Goal: Task Accomplishment & Management: Manage account settings

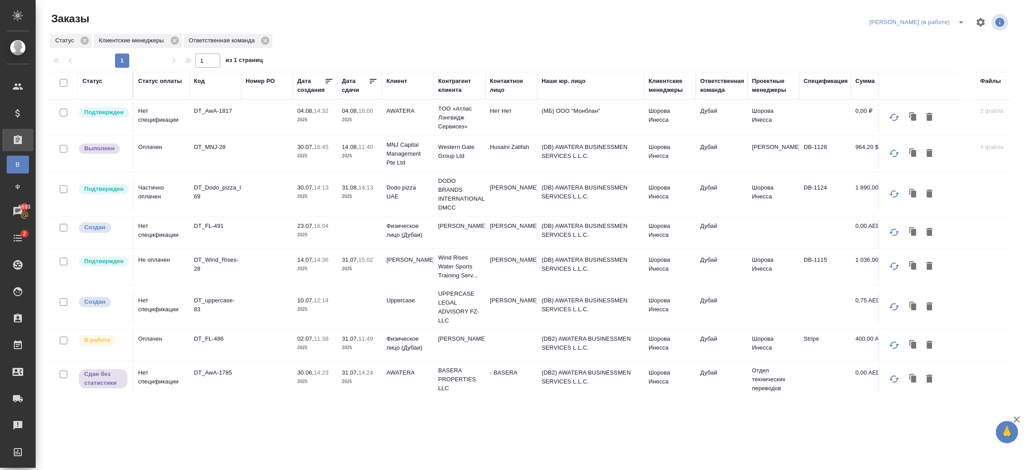
click at [307, 235] on p "2025" at bounding box center [315, 234] width 36 height 9
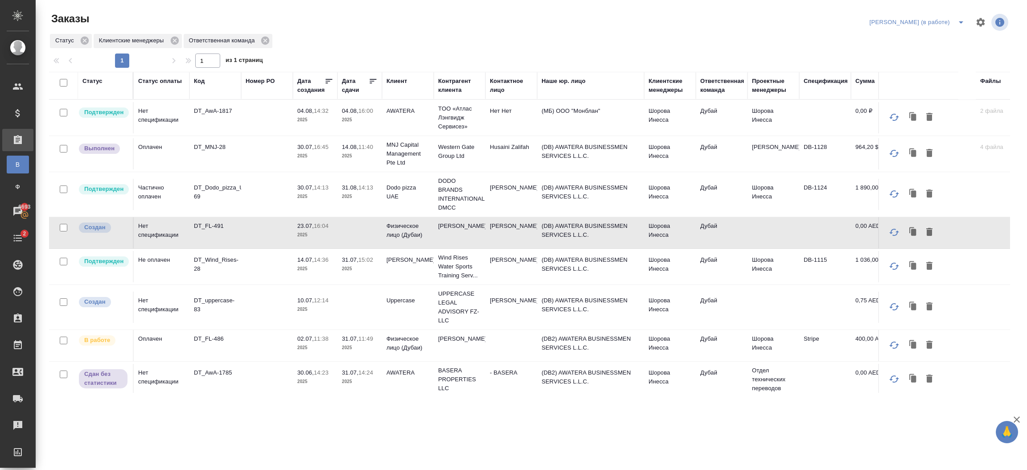
click at [307, 235] on p "2025" at bounding box center [315, 234] width 36 height 9
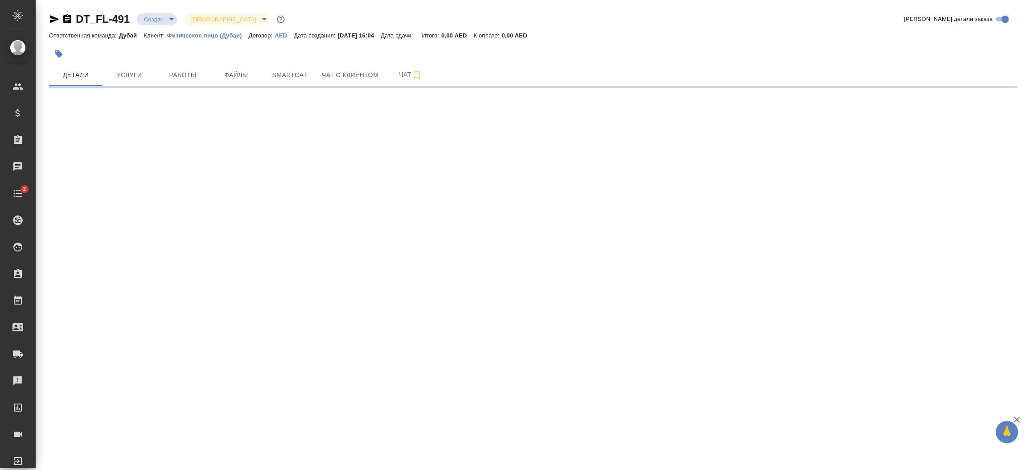
select select "RU"
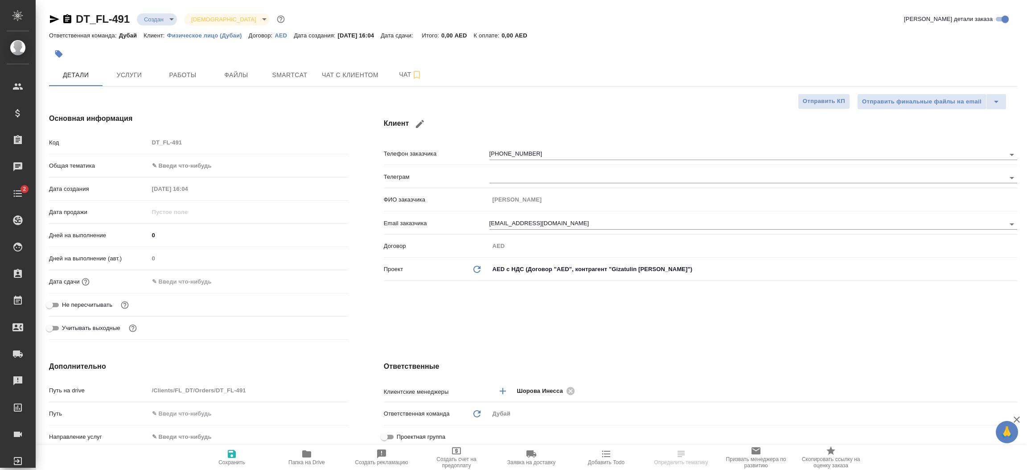
type textarea "x"
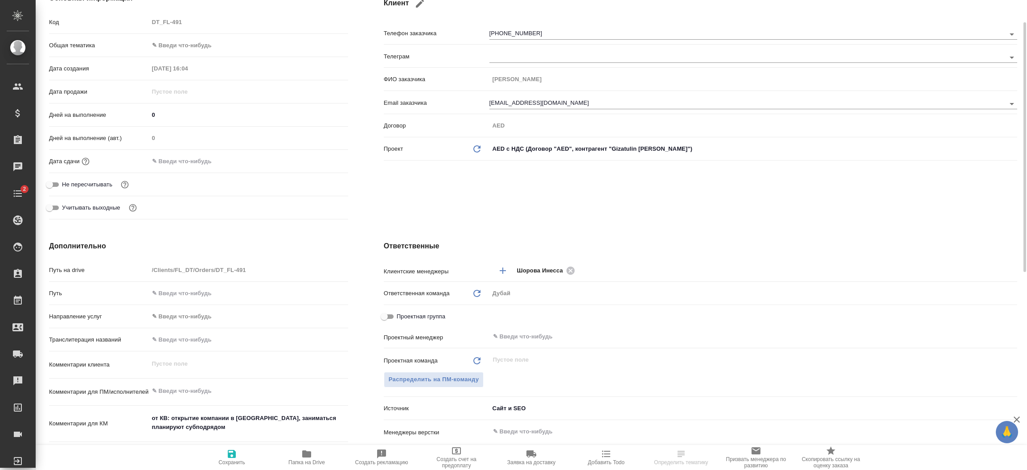
scroll to position [160, 0]
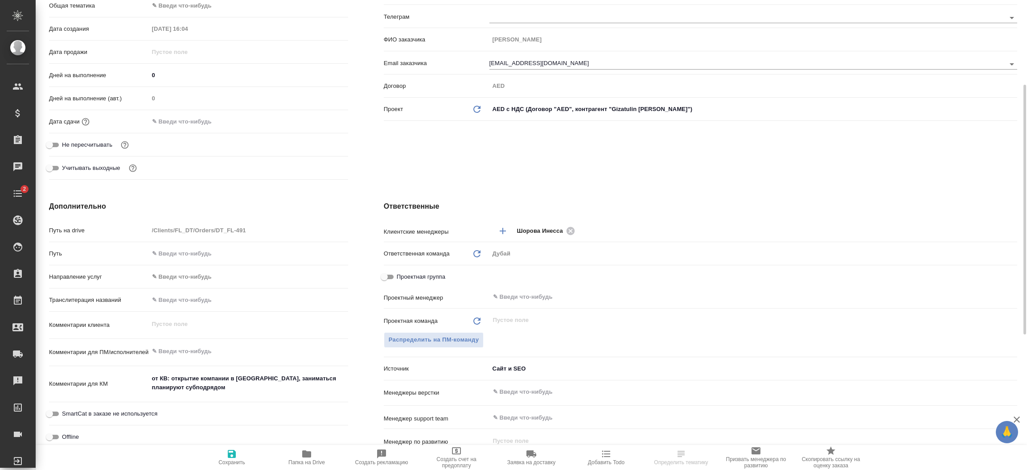
type textarea "x"
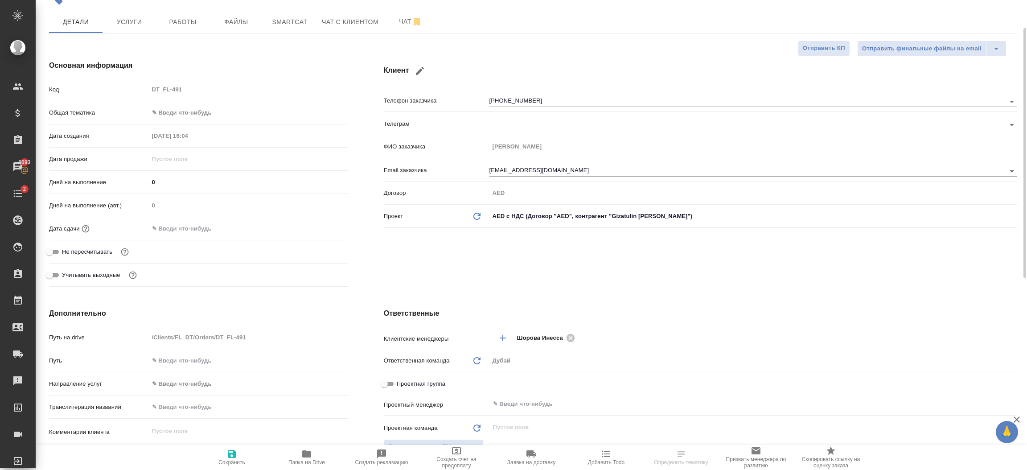
scroll to position [0, 0]
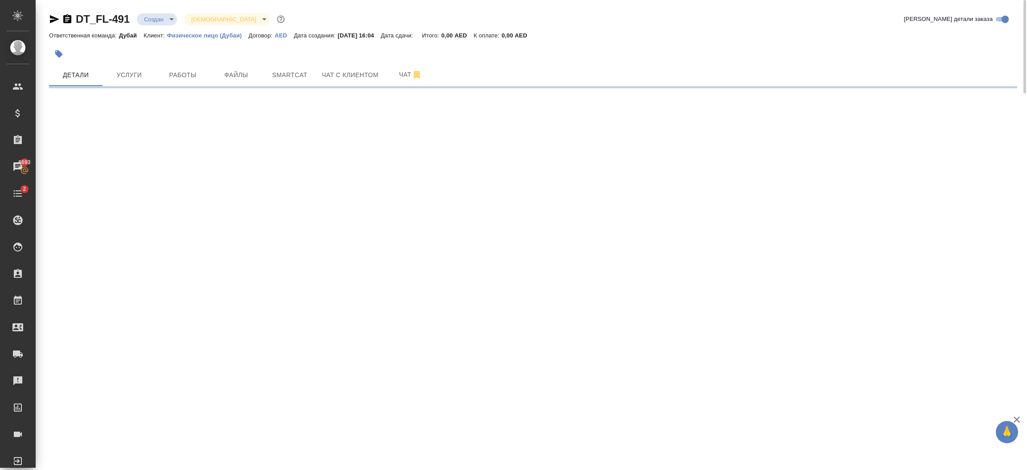
select select "RU"
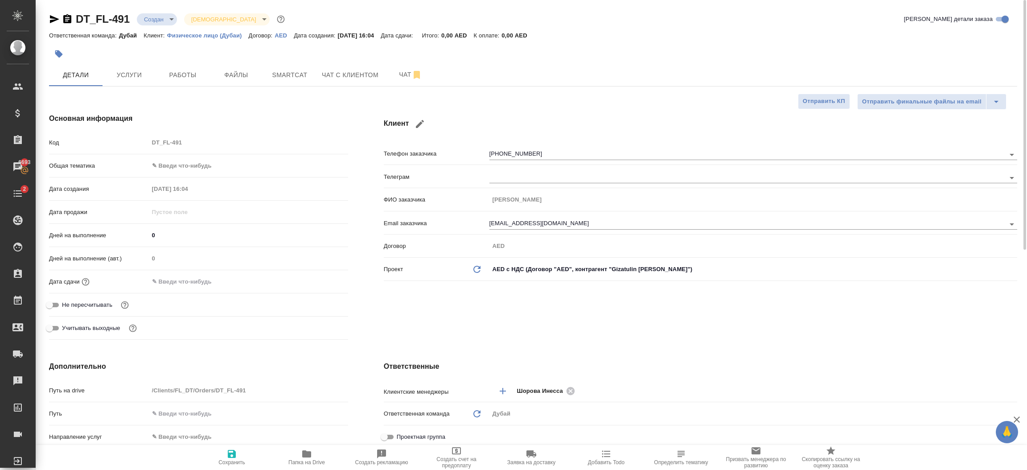
type textarea "x"
click at [213, 36] on p "Физическое лицо (Дубаи)" at bounding box center [208, 35] width 82 height 7
type textarea "x"
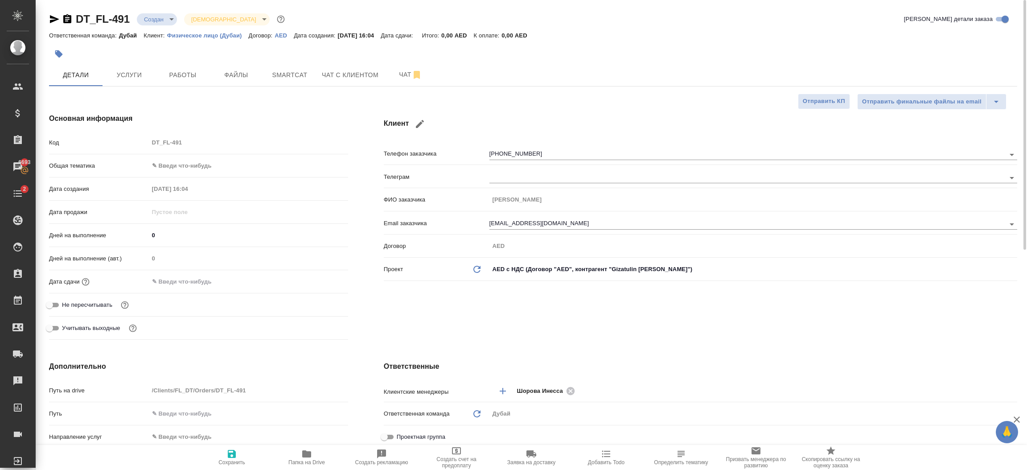
type textarea "x"
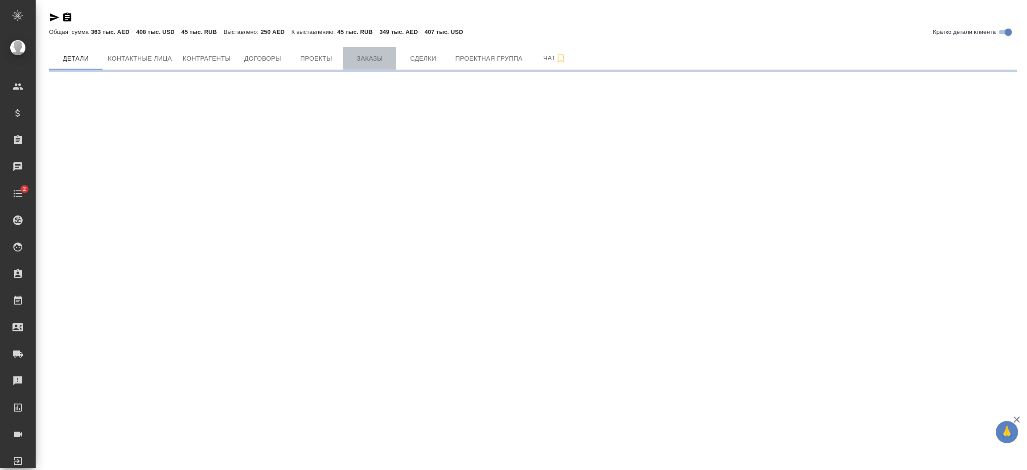
click at [369, 63] on button "Заказы" at bounding box center [369, 58] width 53 height 22
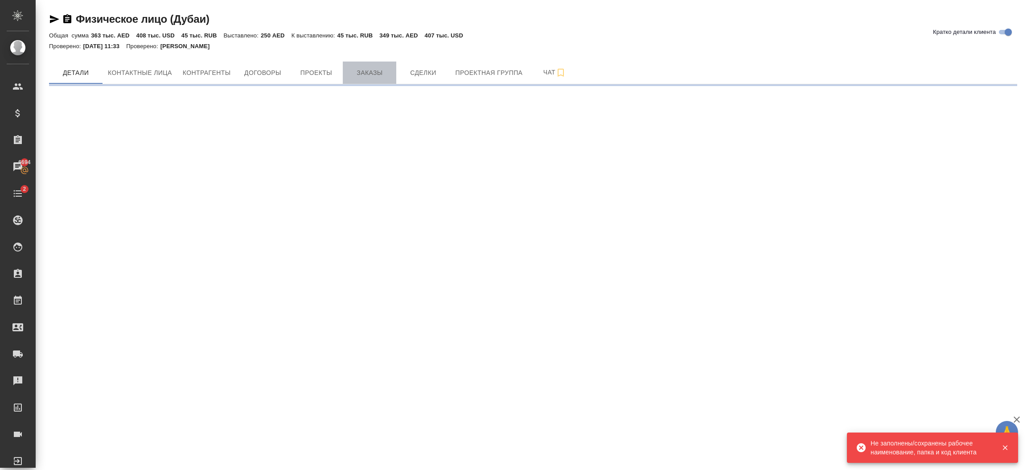
click at [382, 72] on span "Заказы" at bounding box center [369, 72] width 43 height 11
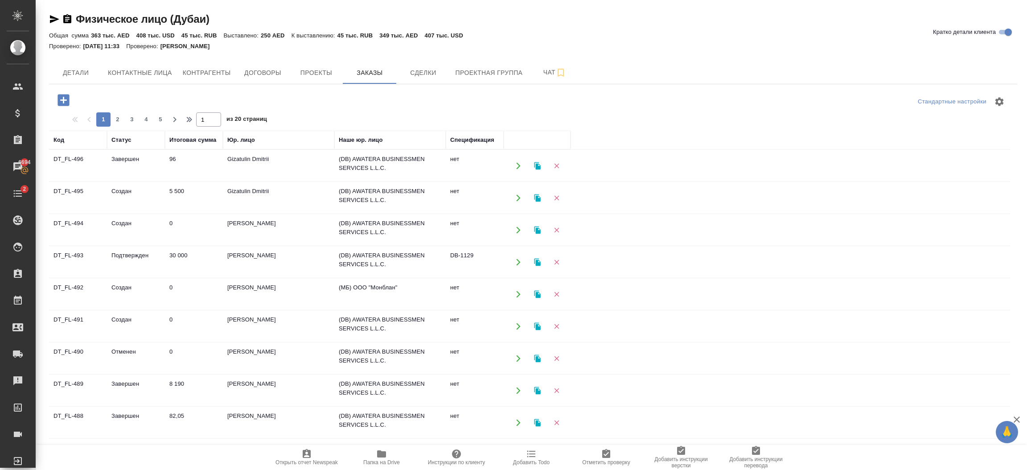
click at [61, 104] on icon "button" at bounding box center [63, 100] width 12 height 12
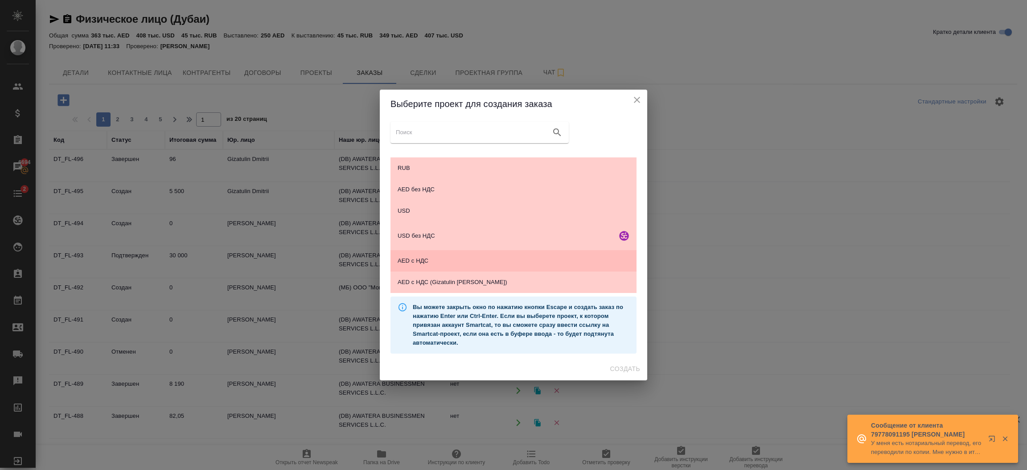
click at [479, 261] on span "AED с НДС" at bounding box center [514, 260] width 232 height 9
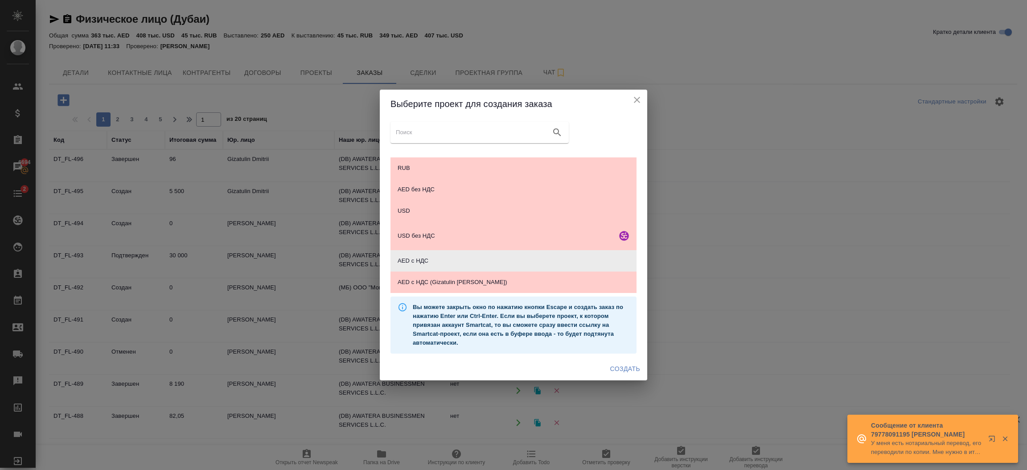
click at [627, 369] on span "Создать" at bounding box center [625, 368] width 30 height 11
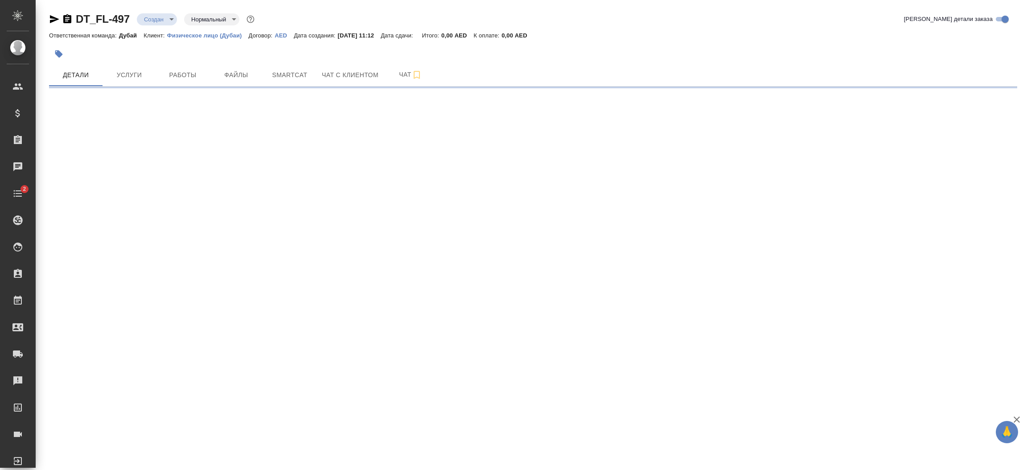
select select "RU"
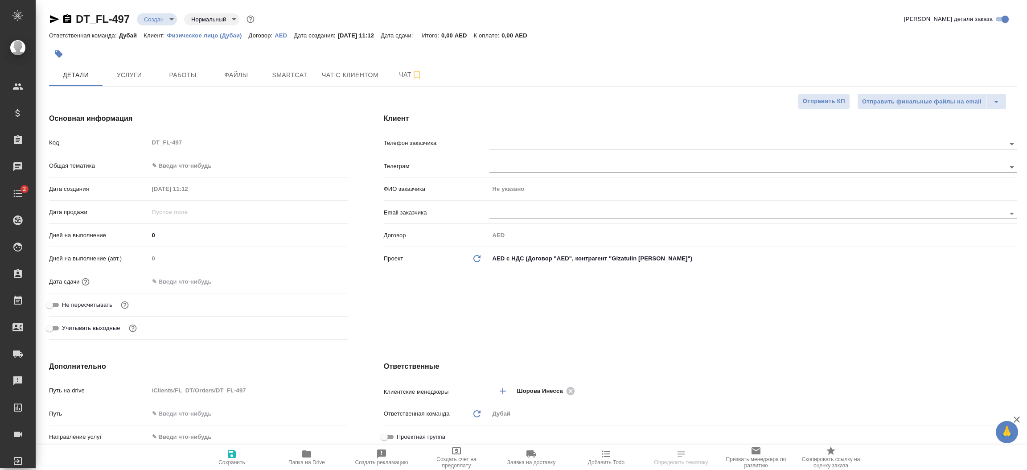
type textarea "x"
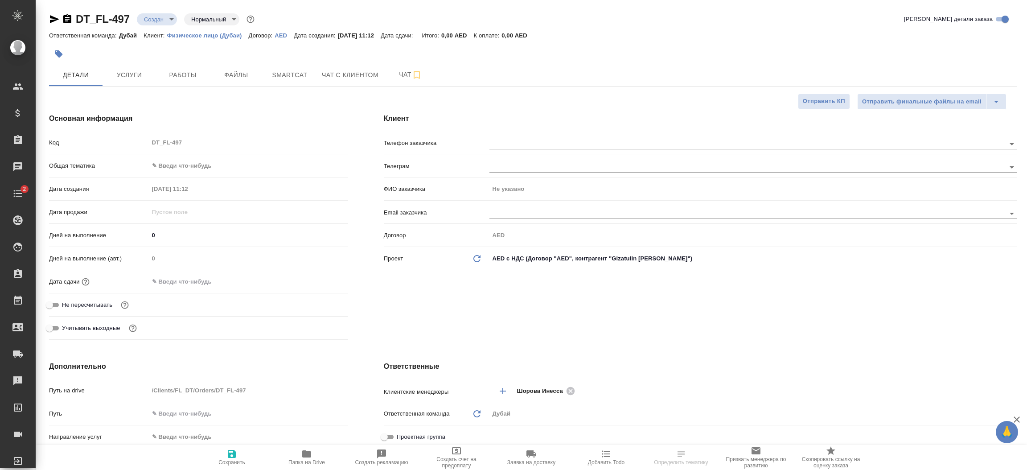
type textarea "x"
click at [218, 163] on body "🙏 .cls-1 fill:#fff; AWATERA Шорова Инесса i.shorova_kiev Клиенты Спецификации З…" at bounding box center [513, 235] width 1027 height 470
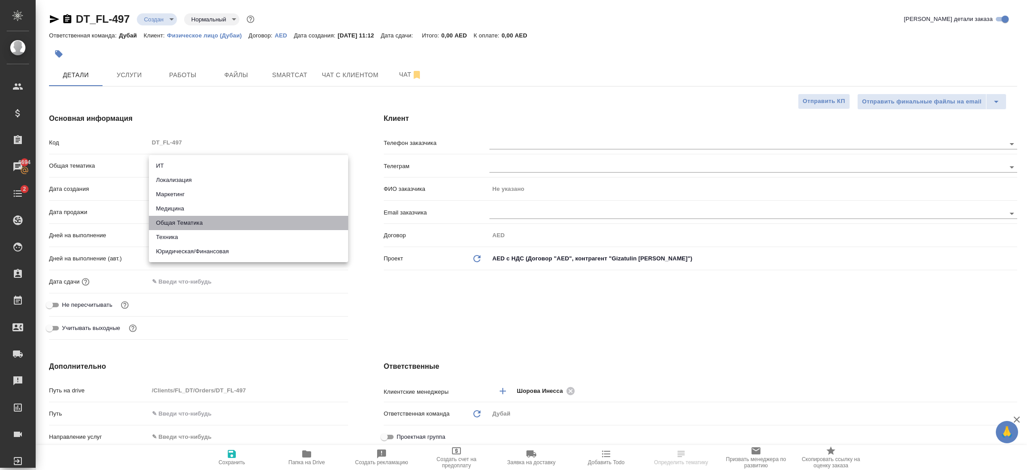
click at [213, 225] on li "Общая Тематика" at bounding box center [248, 223] width 199 height 14
drag, startPoint x: 213, startPoint y: 225, endPoint x: 217, endPoint y: 219, distance: 6.7
click at [213, 225] on li "Общая Тематика" at bounding box center [248, 223] width 199 height 14
type input "obtem"
type textarea "x"
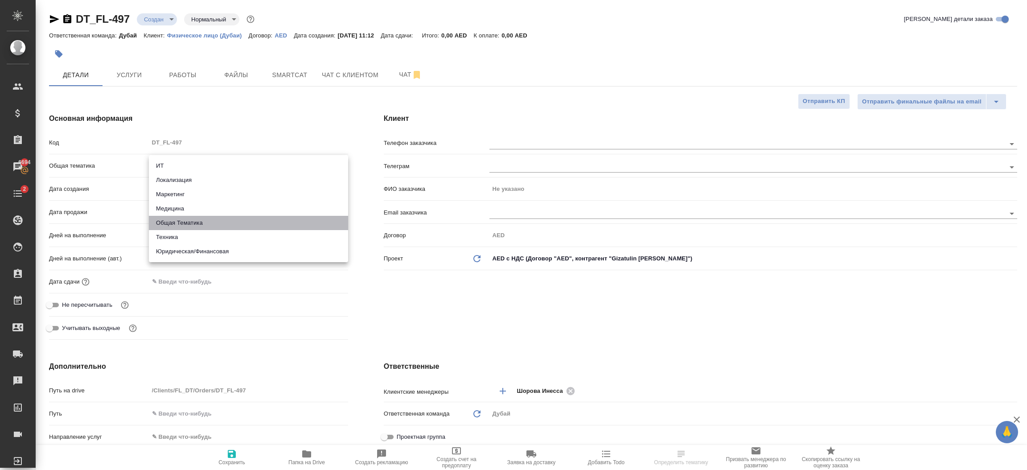
type textarea "x"
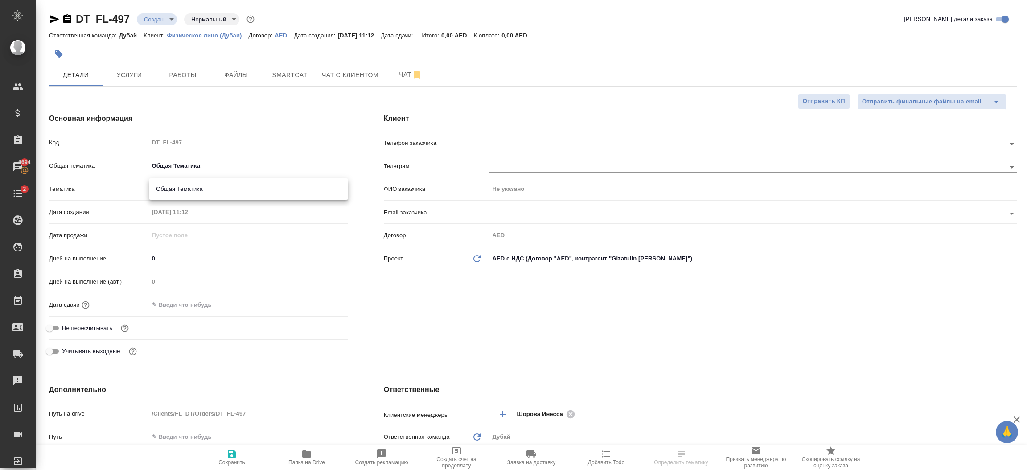
click at [202, 183] on body "🙏 .cls-1 fill:#fff; AWATERA Шорова Инесса i.shorova_kiev Клиенты Спецификации З…" at bounding box center [513, 235] width 1027 height 470
click at [203, 190] on li "Общая Тематика" at bounding box center [248, 189] width 199 height 14
type textarea "x"
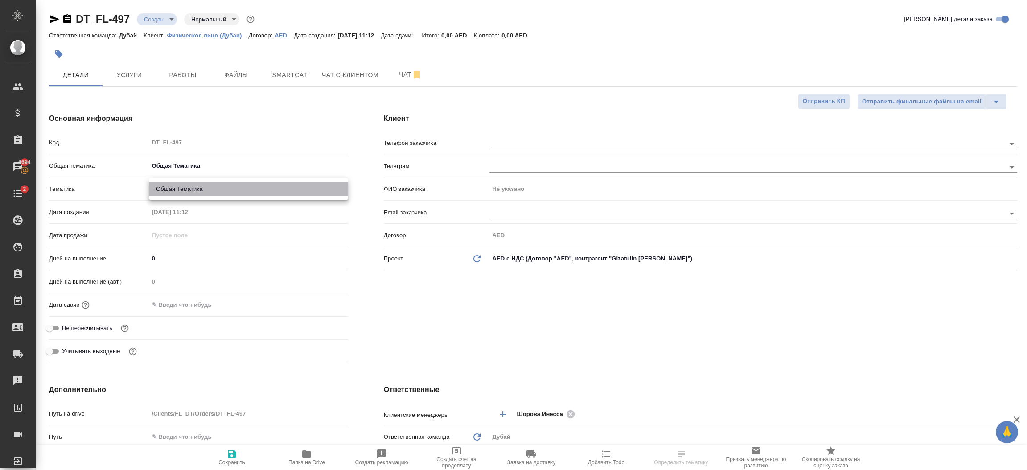
type input "6012b1ca196b0e5c9229a120"
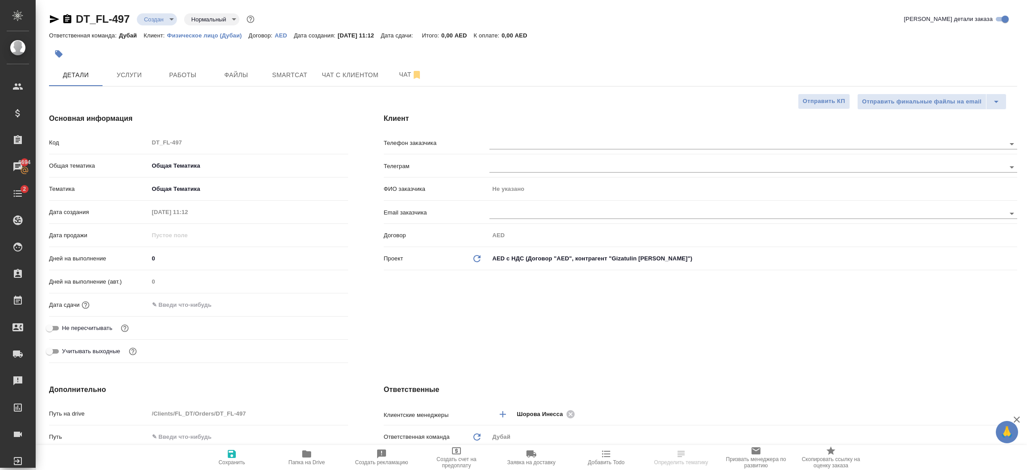
click at [209, 311] on input "text" at bounding box center [188, 304] width 78 height 13
click at [322, 301] on icon "button" at bounding box center [322, 303] width 8 height 9
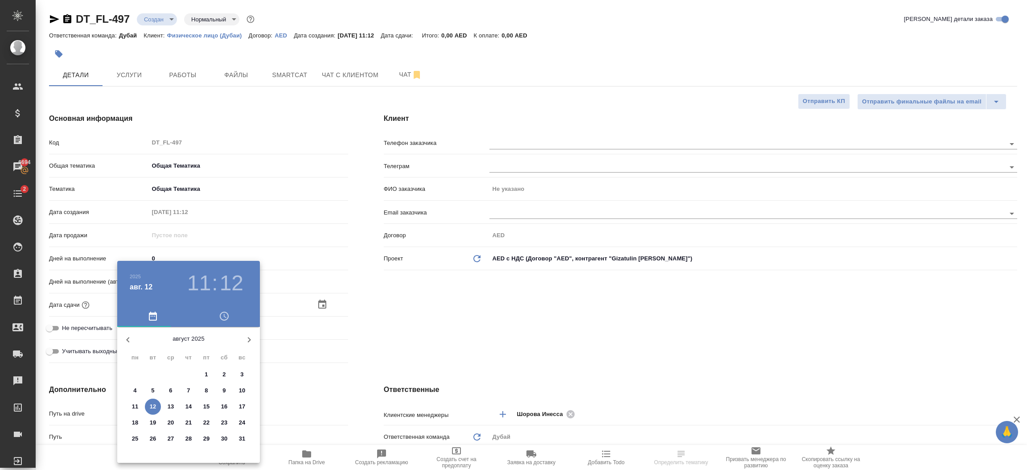
click at [241, 438] on p "31" at bounding box center [242, 438] width 7 height 9
type input "[DATE] 11:12"
type textarea "x"
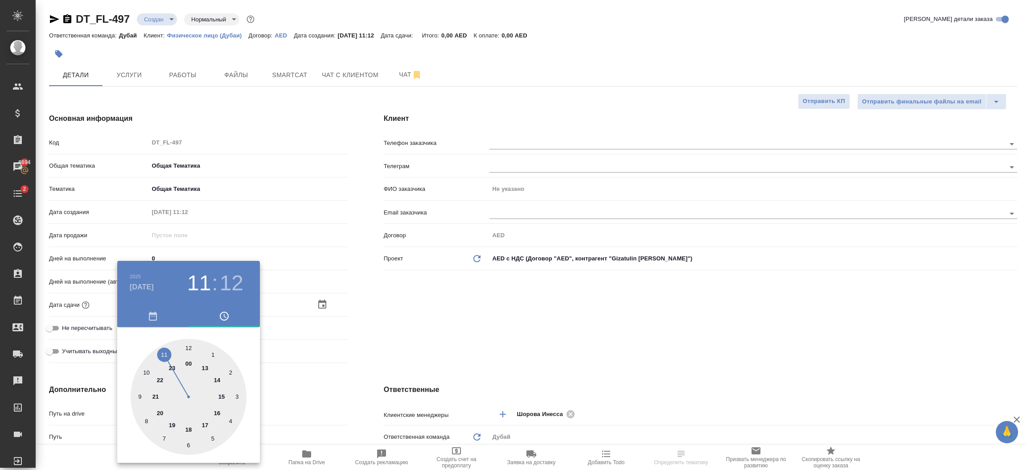
click at [467, 321] on div ".cls-1 fill:#fff; AWATERA Шорова Инесса i.shorova_kiev Клиенты Спецификации Зак…" at bounding box center [513, 235] width 1027 height 470
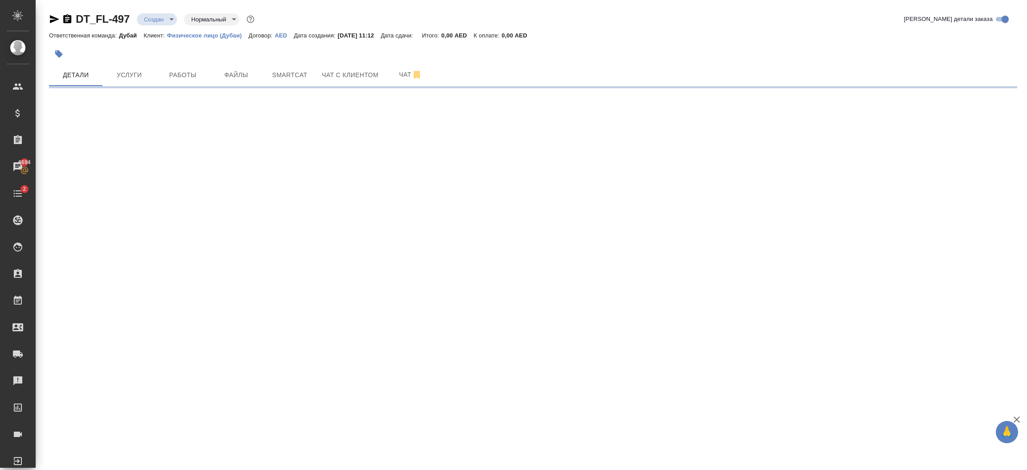
select select "RU"
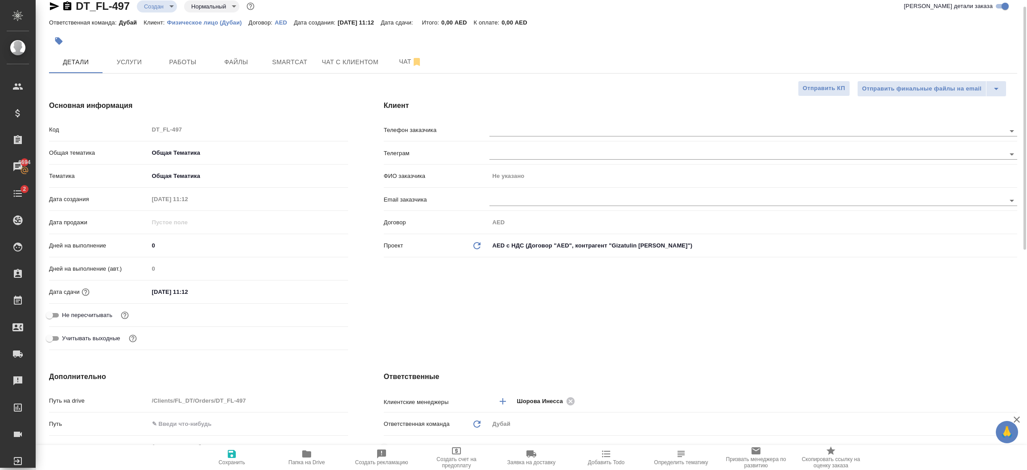
type textarea "x"
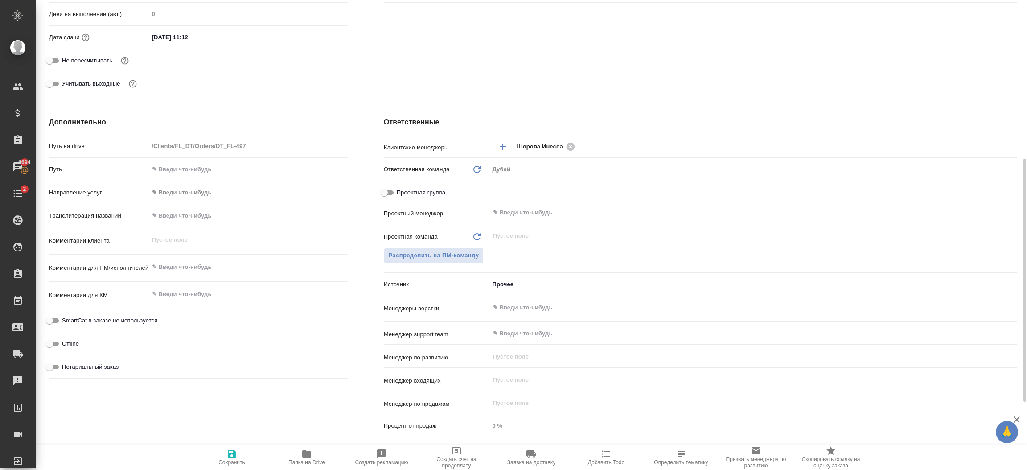
scroll to position [281, 0]
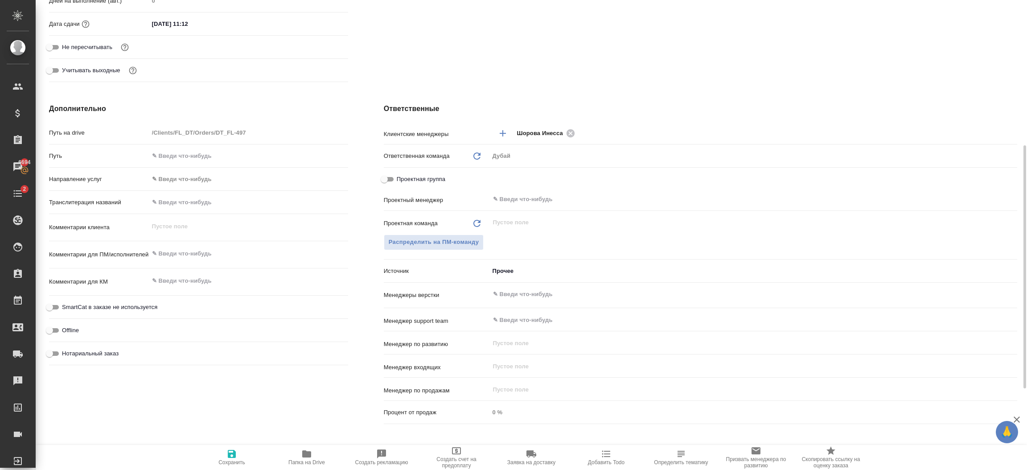
type textarea "x"
click at [176, 256] on textarea at bounding box center [248, 253] width 199 height 15
type textarea "x"
type textarea "j"
type textarea "x"
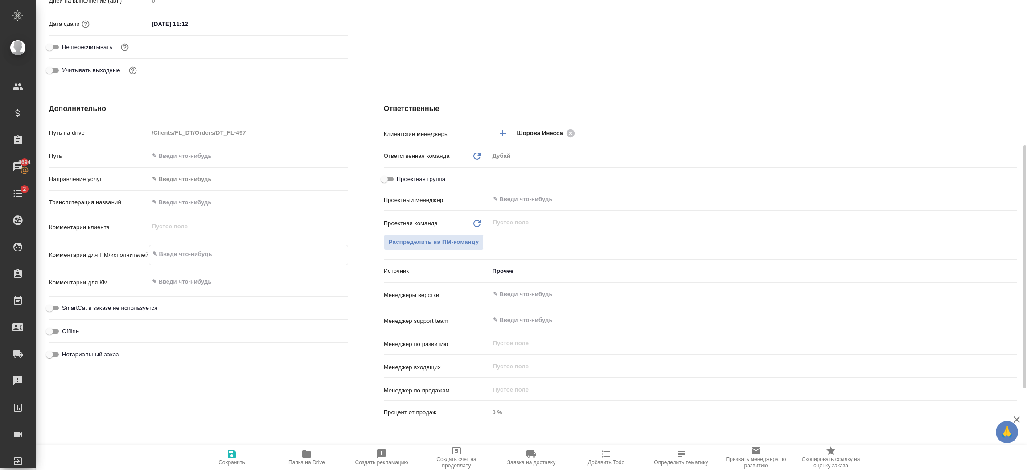
type textarea "x"
type textarea "j,"
type textarea "x"
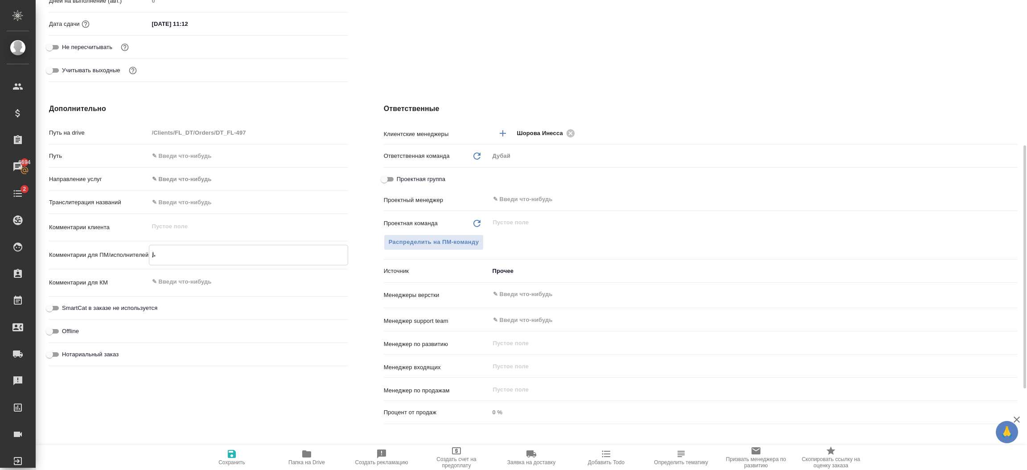
type textarea "x"
type textarea "j,o"
type textarea "x"
type textarea "j,of"
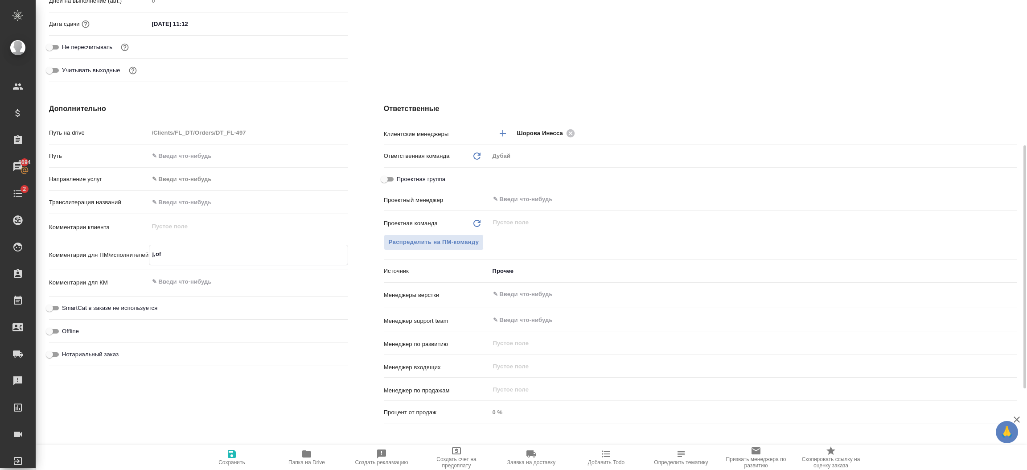
type textarea "x"
type textarea "j,ofz"
type textarea "x"
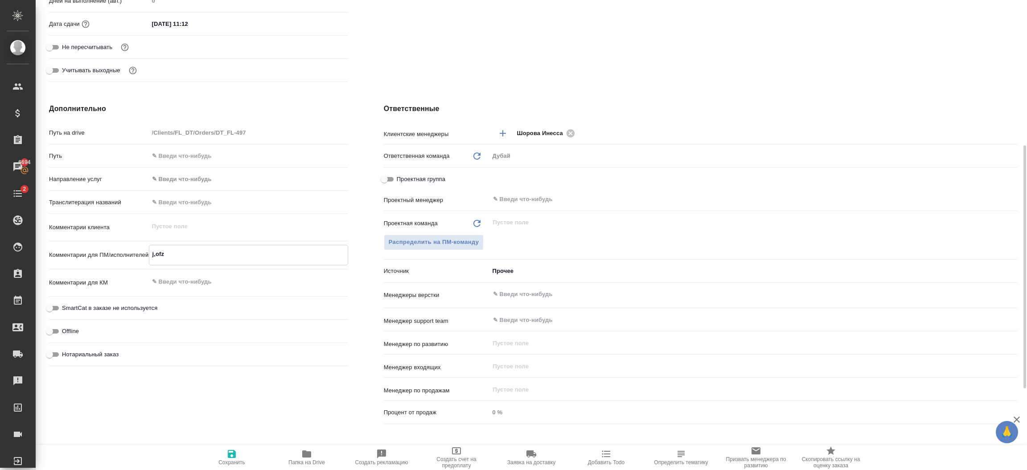
type textarea "j,ofz"
type textarea "x"
type textarea "j,ofz"
type textarea "x"
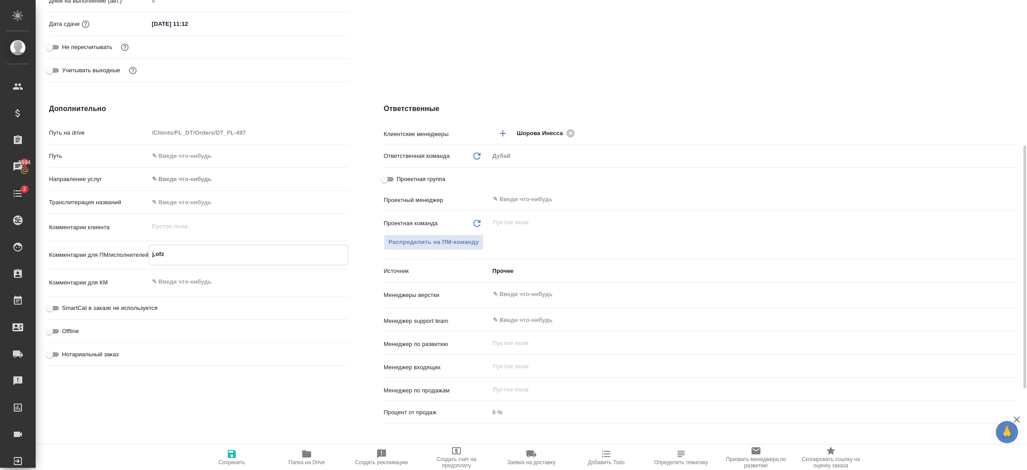
type textarea "x"
type textarea "j,of"
type textarea "x"
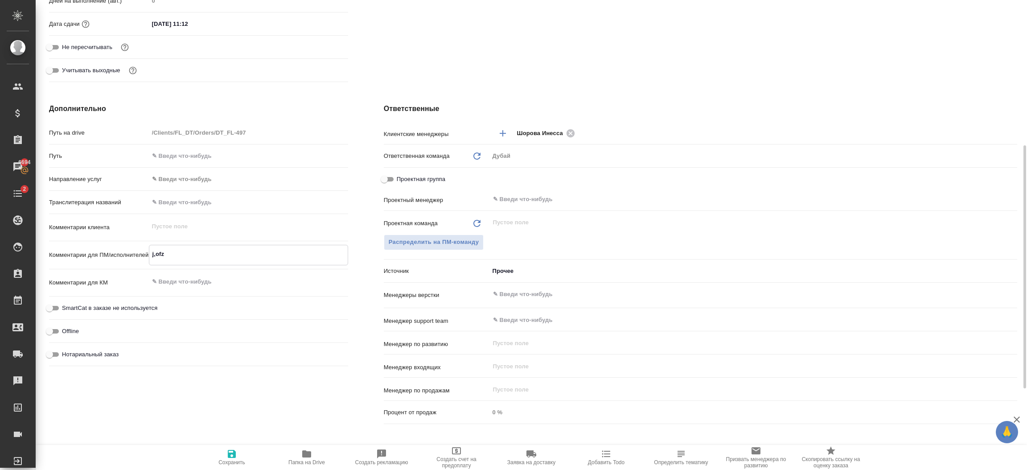
type textarea "x"
type textarea "j,o"
type textarea "x"
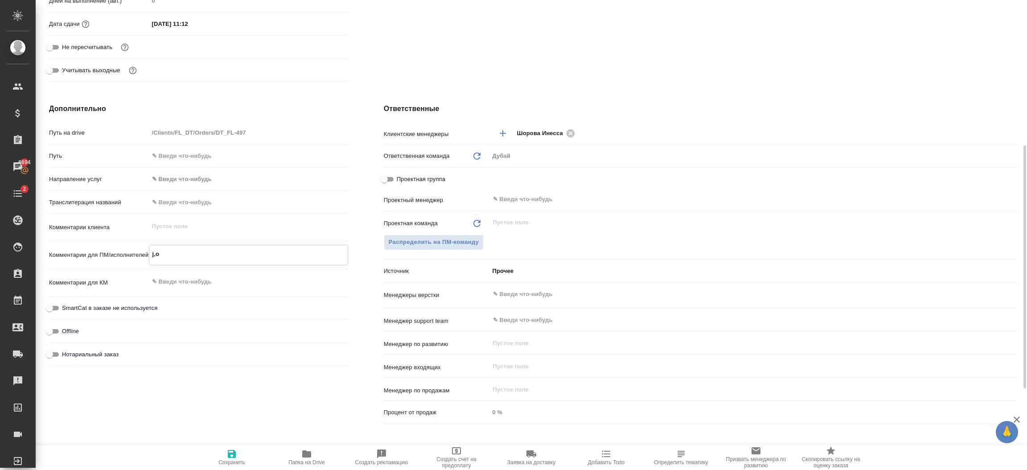
type textarea "x"
type textarea "j,"
type textarea "x"
type textarea "j"
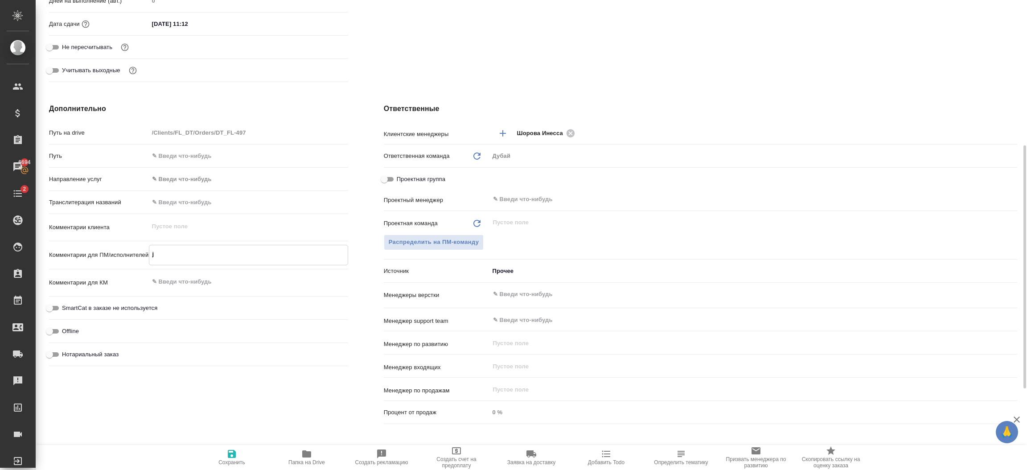
type textarea "x"
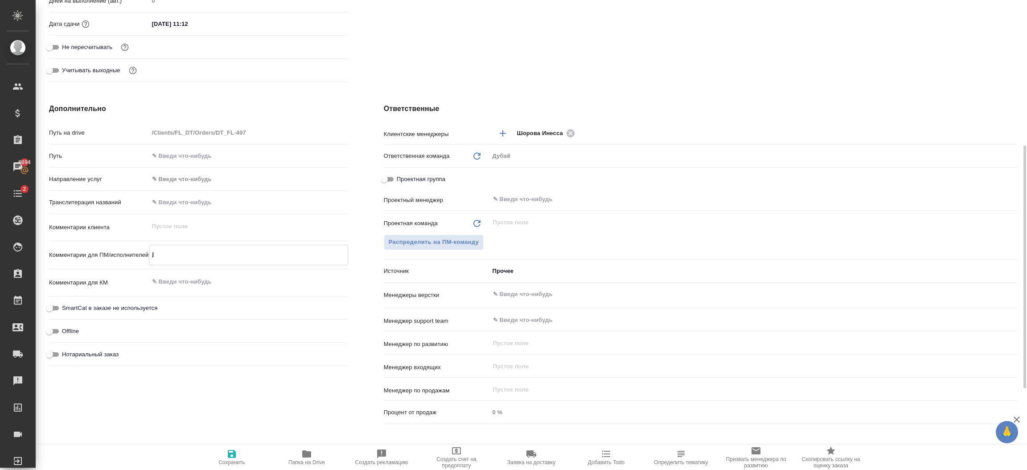
type textarea "x"
type textarea "Э"
type textarea "x"
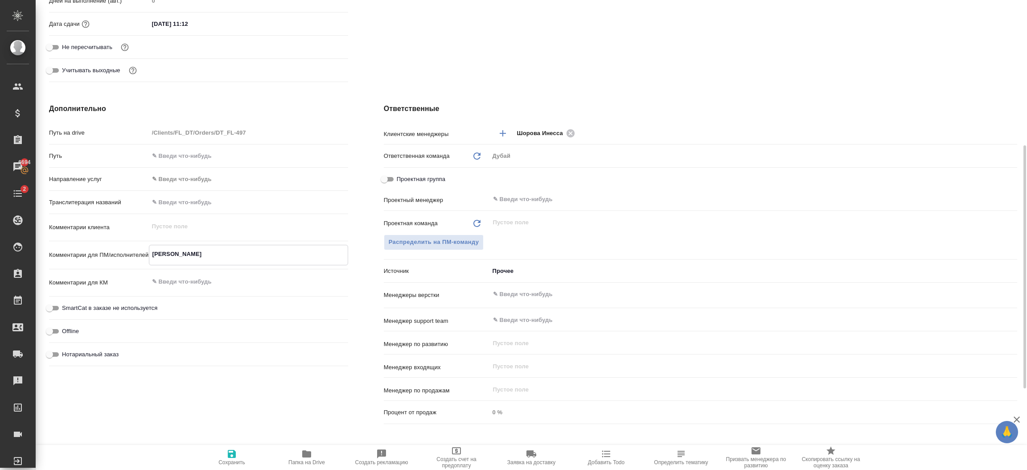
type textarea "Эд"
type textarea "x"
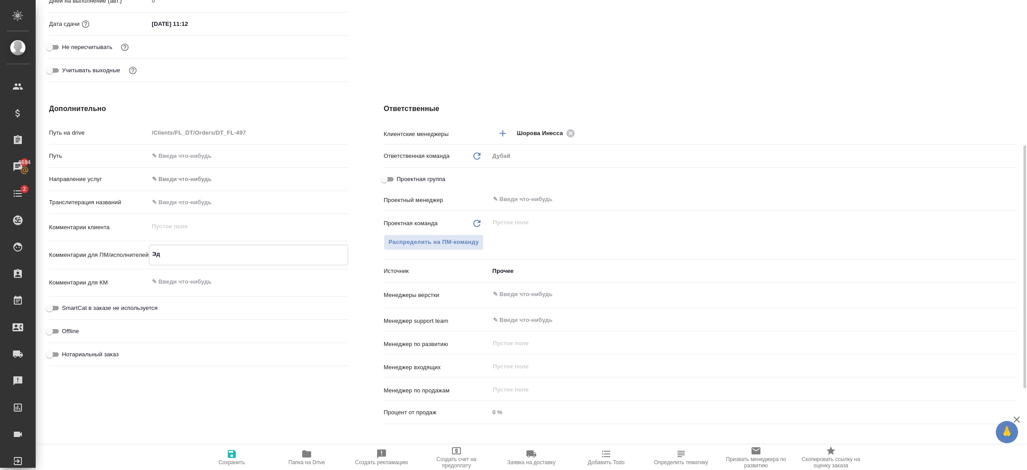
type textarea "Эдж"
type textarea "x"
type textarea "Эджа"
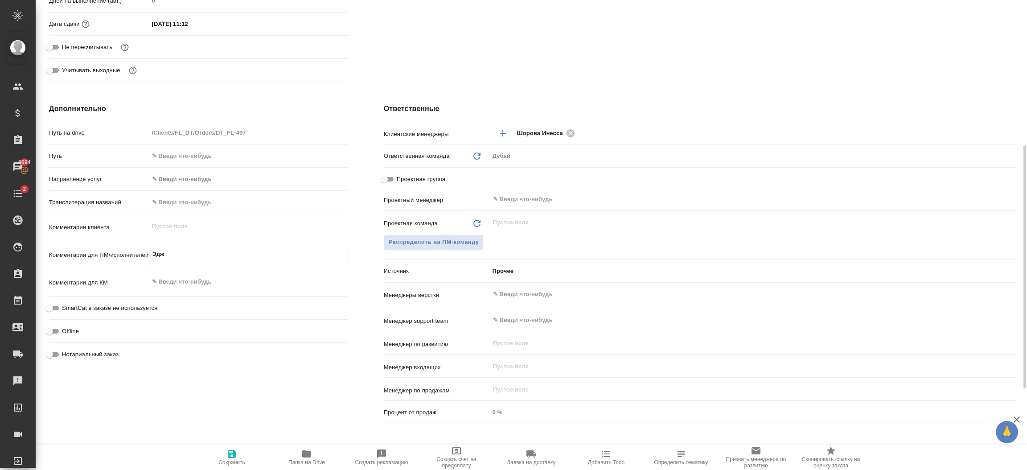
type textarea "x"
type textarea "Эджар"
type textarea "x"
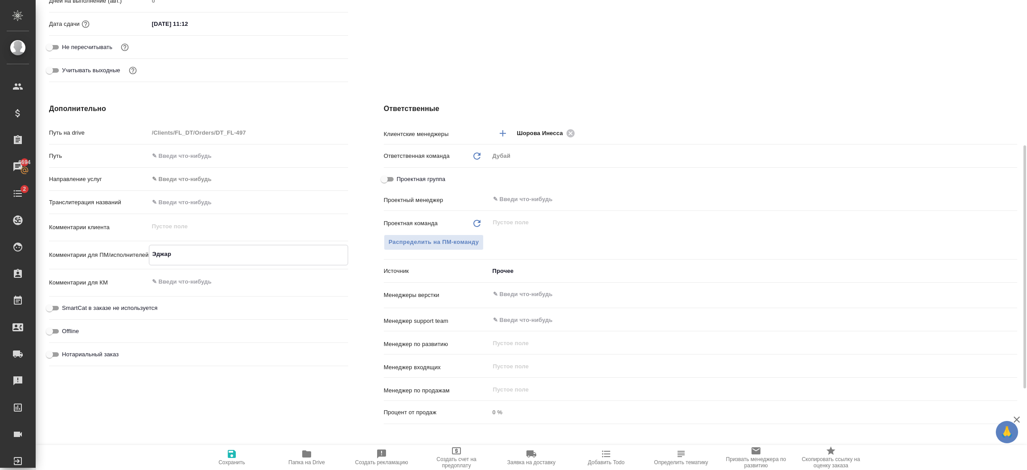
type textarea "x"
type textarea "Эджари"
type textarea "x"
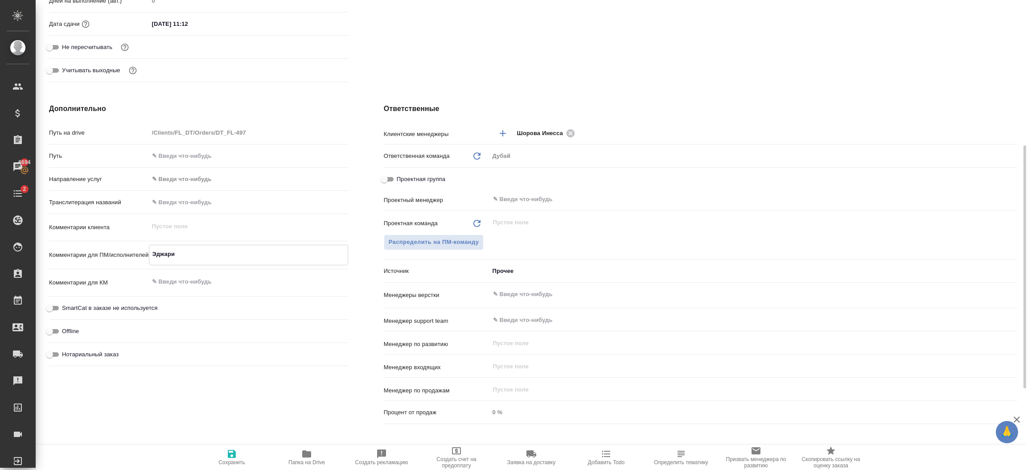
type textarea "x"
type textarea "Эджари"
type textarea "x"
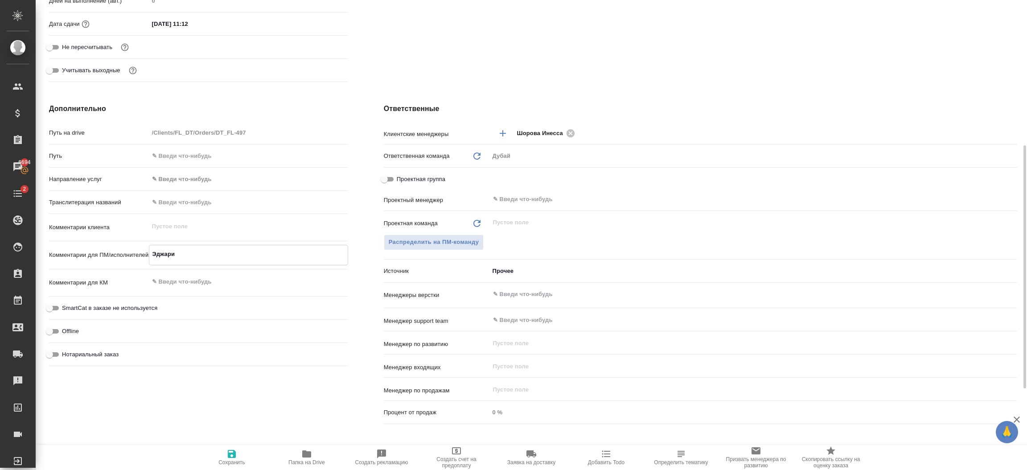
type textarea "Эджари д"
type textarea "x"
type textarea "Эджари дл"
type textarea "x"
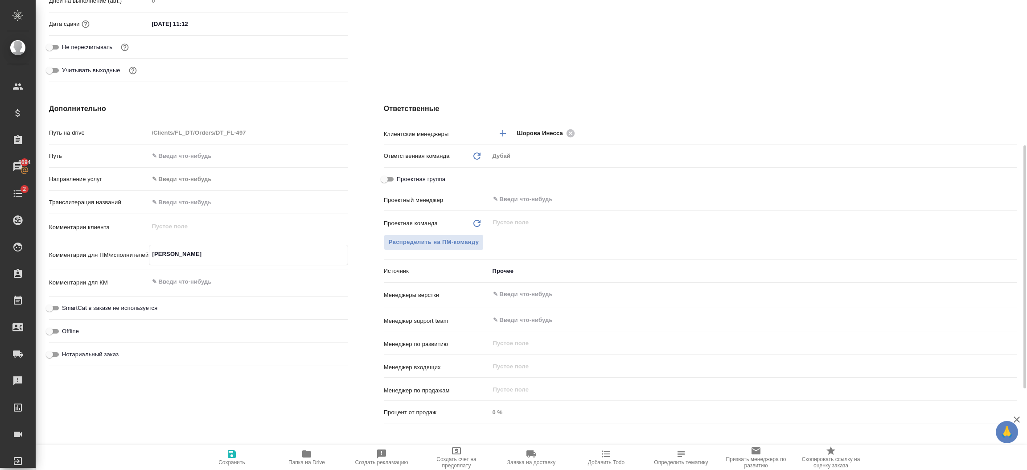
type textarea "x"
type textarea "Эджари для"
type textarea "x"
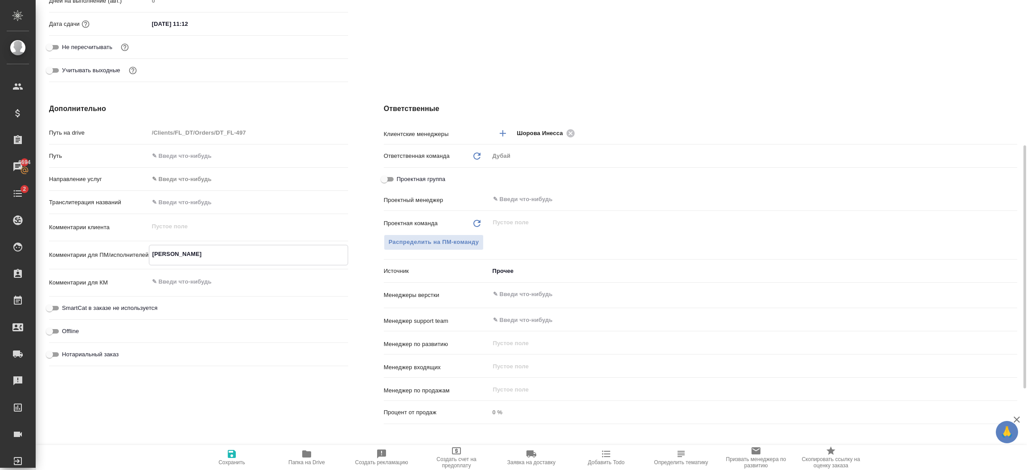
type textarea "x"
type textarea "Эджари для"
type textarea "x"
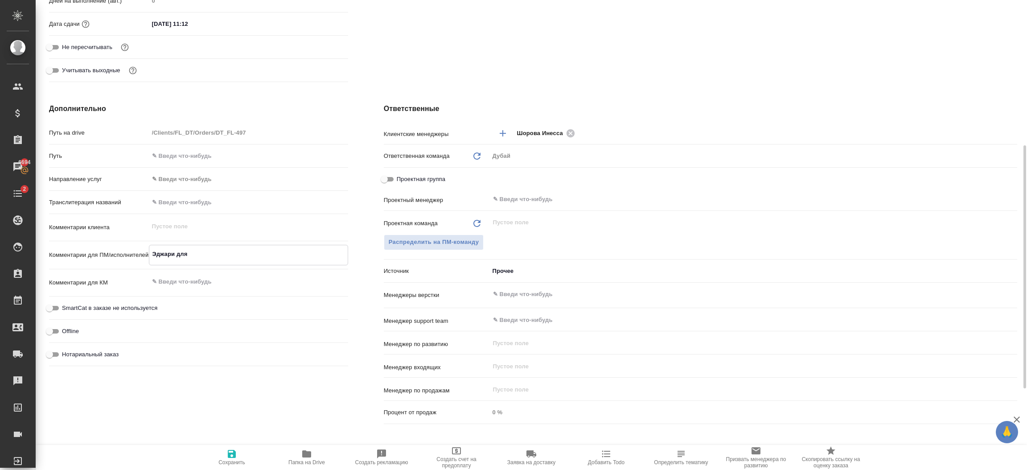
type textarea "Эджари для E"
type textarea "x"
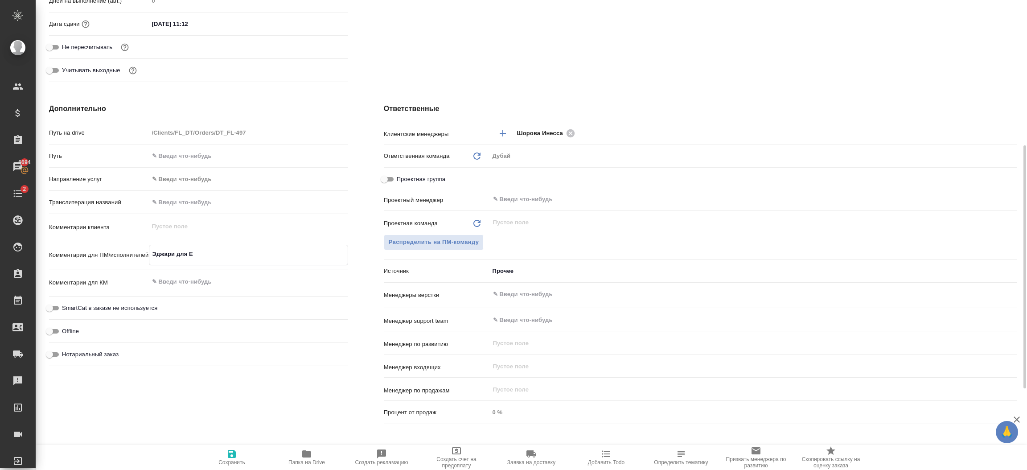
type textarea "Эджари для El"
type textarea "x"
type textarea "Эджари для Ela"
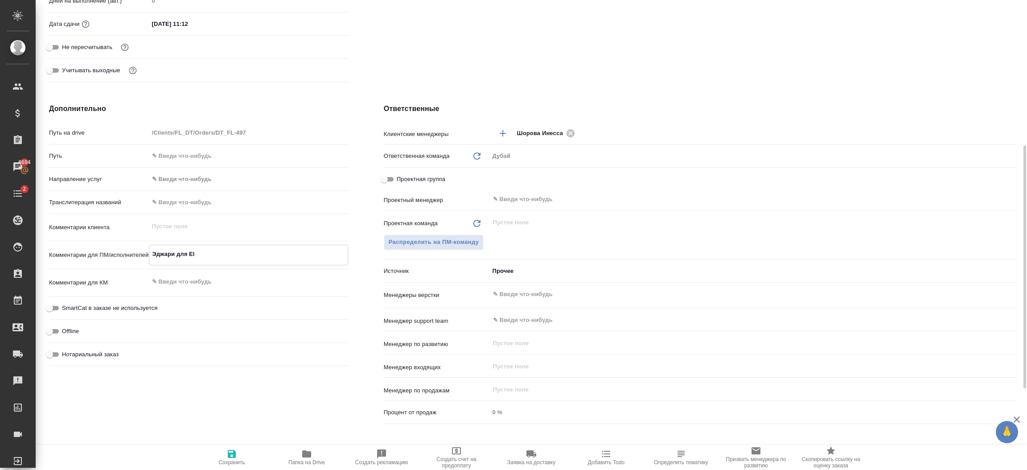
type textarea "x"
type textarea "Эджари для Elas"
type textarea "x"
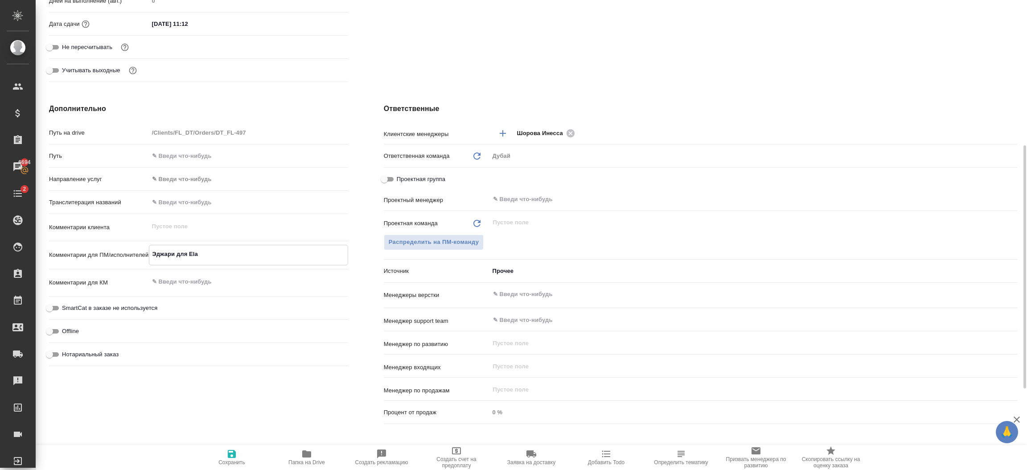
type textarea "x"
type textarea "Эджари для Elasy"
type textarea "x"
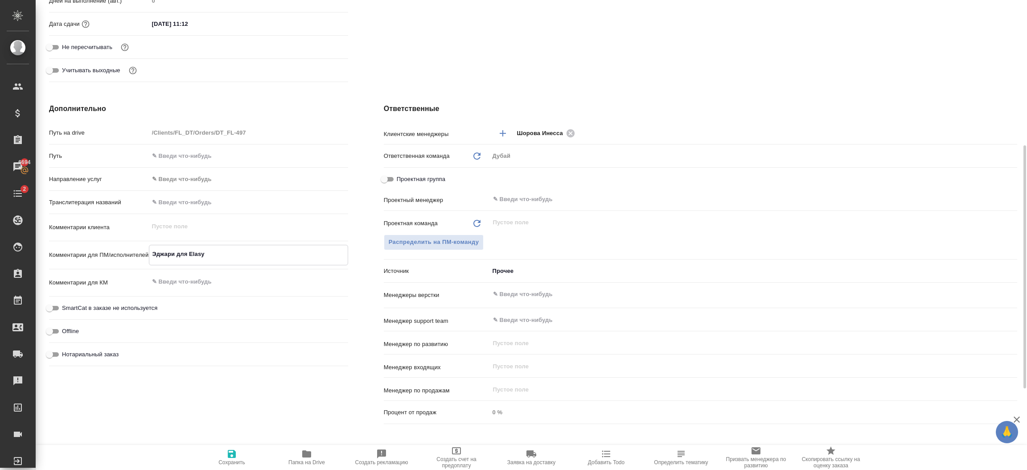
type textarea "x"
type textarea "Эджари для Elasya"
type textarea "x"
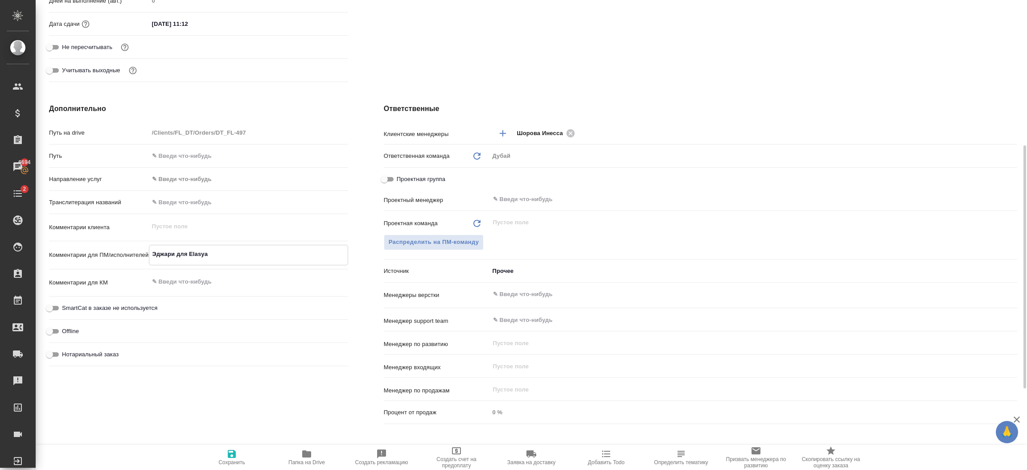
type textarea "Эджари для Elasyan"
type textarea "x"
type textarea "Эджари для Elasyan"
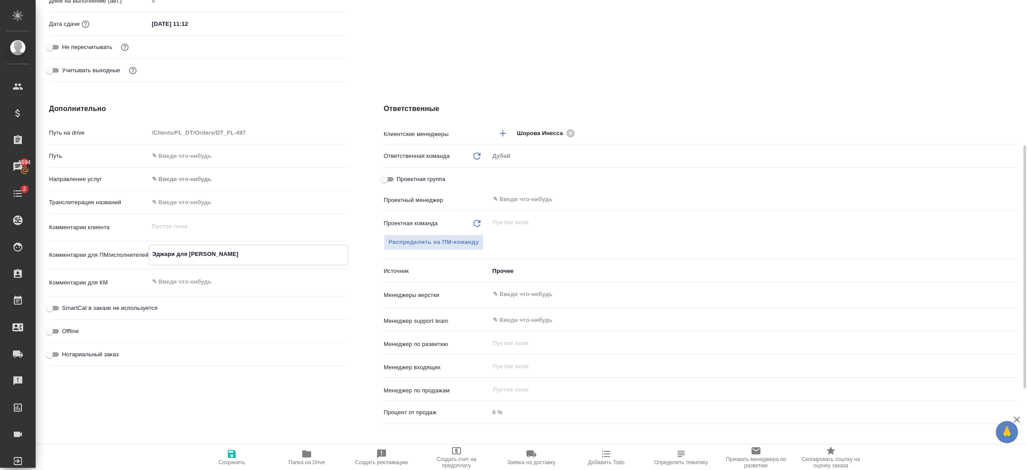
type textarea "x"
type textarea "Эджари для Elasyan C"
type textarea "x"
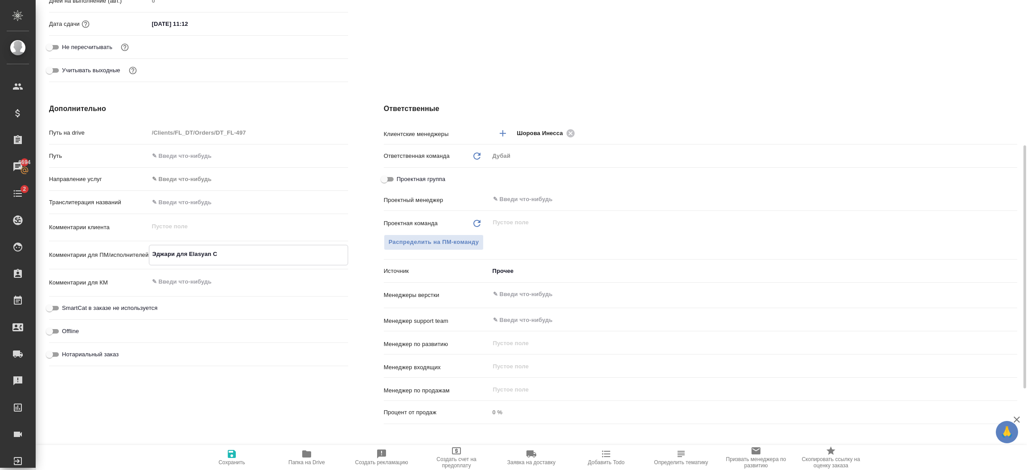
type textarea "x"
type textarea "Эджари для Elasyan Ca"
type textarea "x"
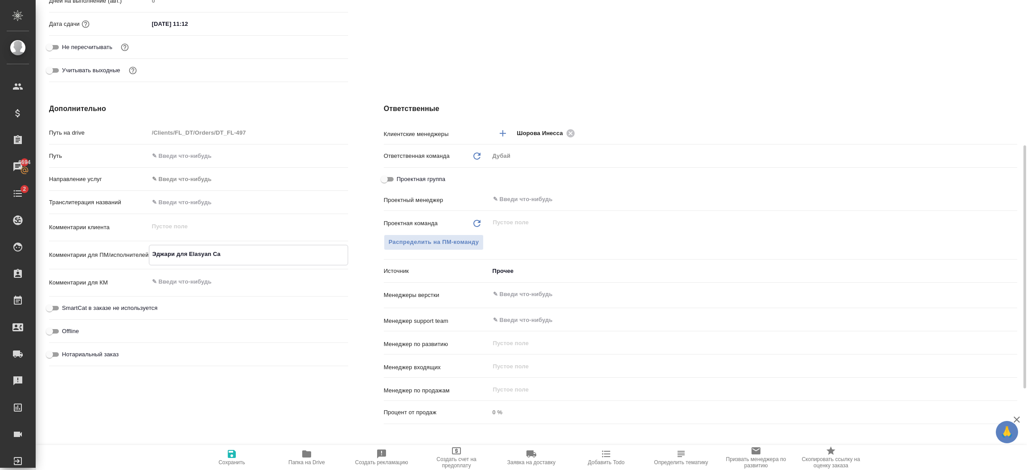
type textarea "x"
type textarea "Эджари для Elasyan Car"
type textarea "x"
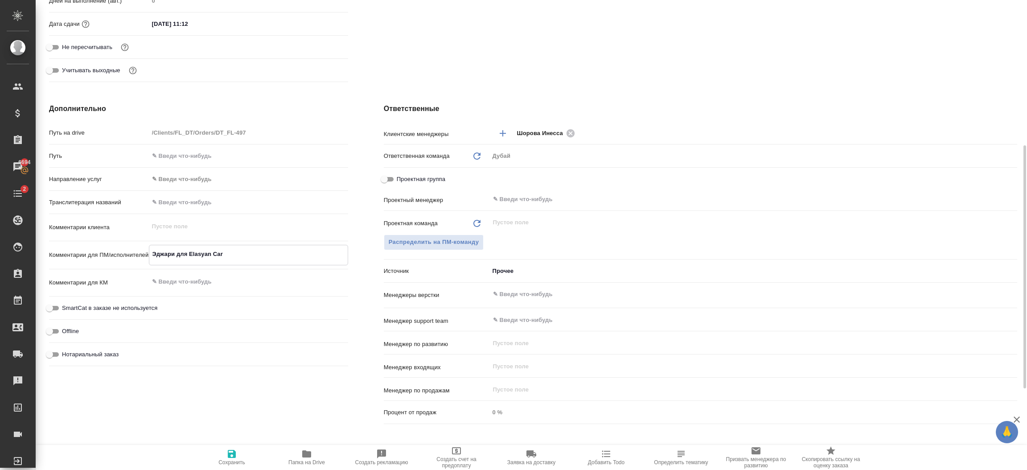
type textarea "Эджари для Elasyan Cars"
type textarea "x"
type textarea "Эджари для Elasyan Cars"
type textarea "x"
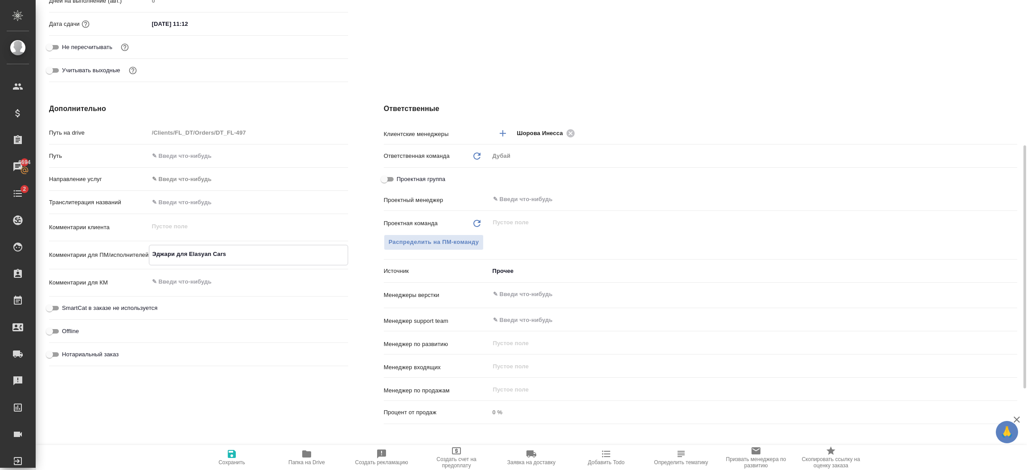
click at [233, 453] on icon "button" at bounding box center [232, 454] width 8 height 8
type textarea "x"
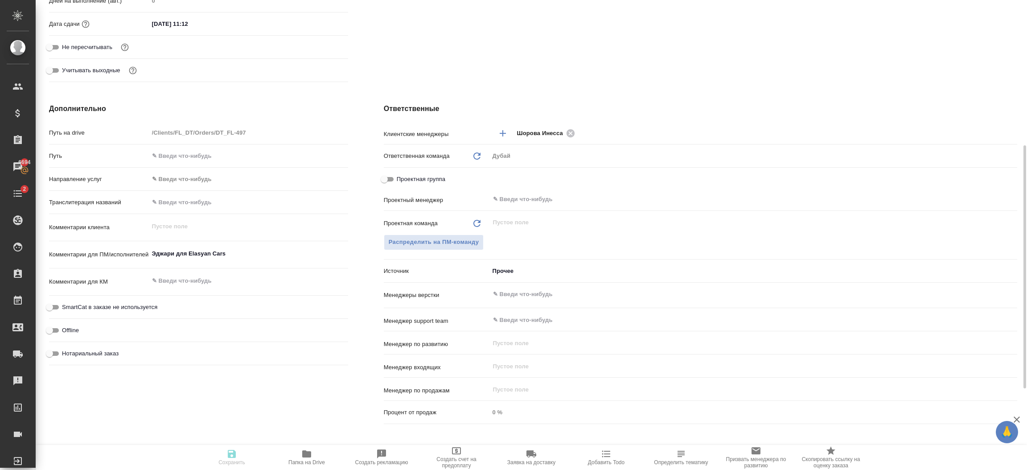
type textarea "x"
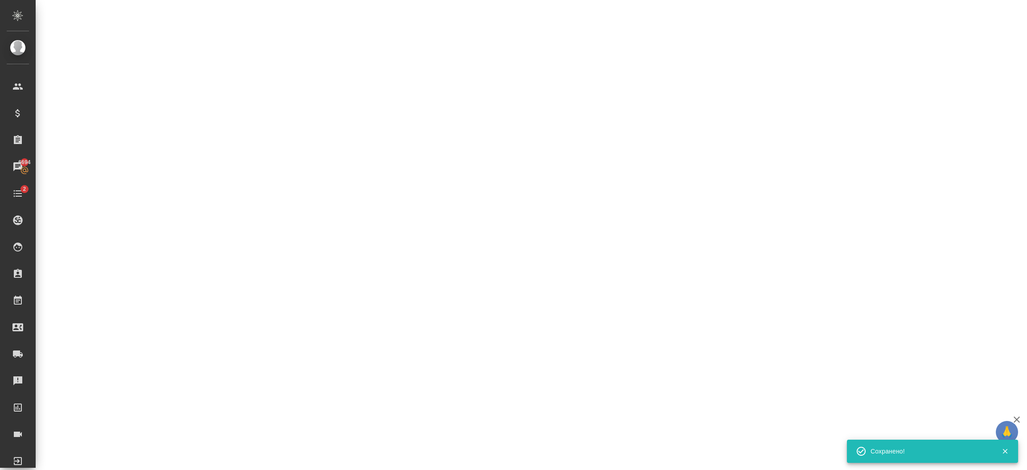
select select "RU"
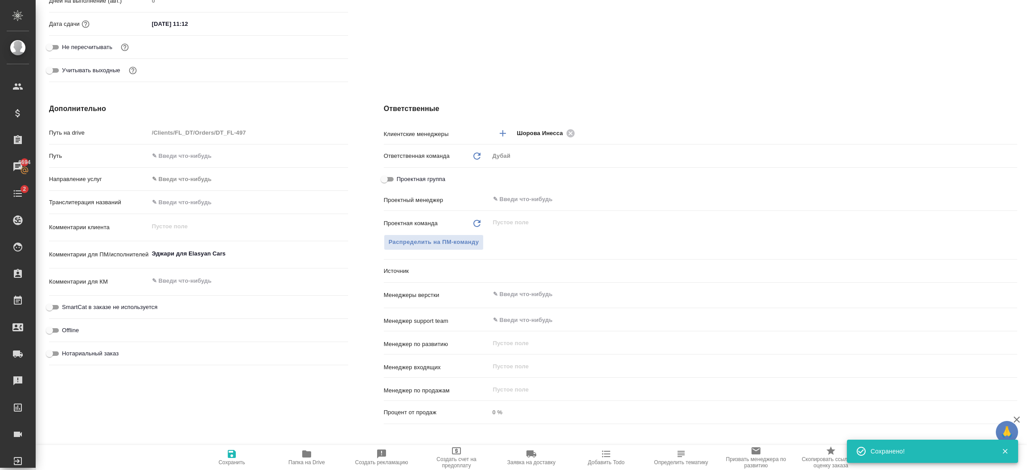
scroll to position [0, 0]
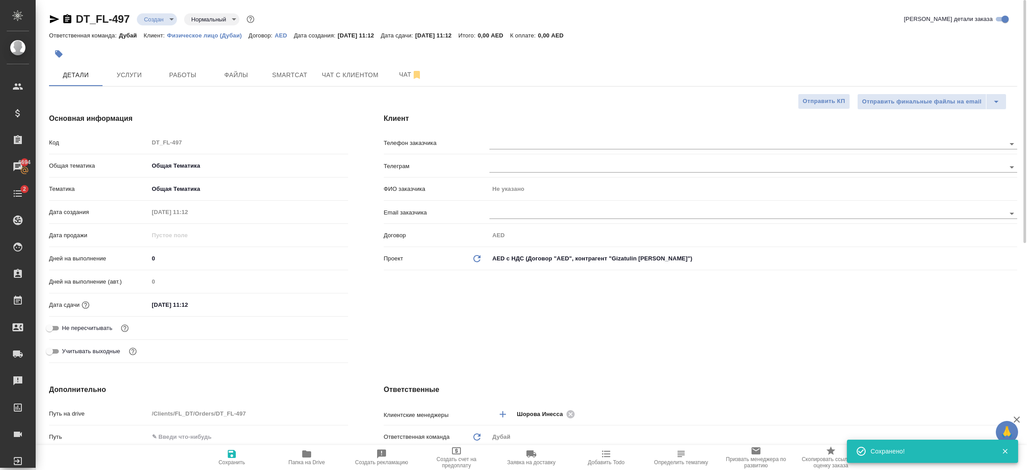
click at [1026, 100] on div at bounding box center [1023, 235] width 7 height 470
type textarea "x"
click at [133, 70] on span "Услуги" at bounding box center [129, 75] width 43 height 11
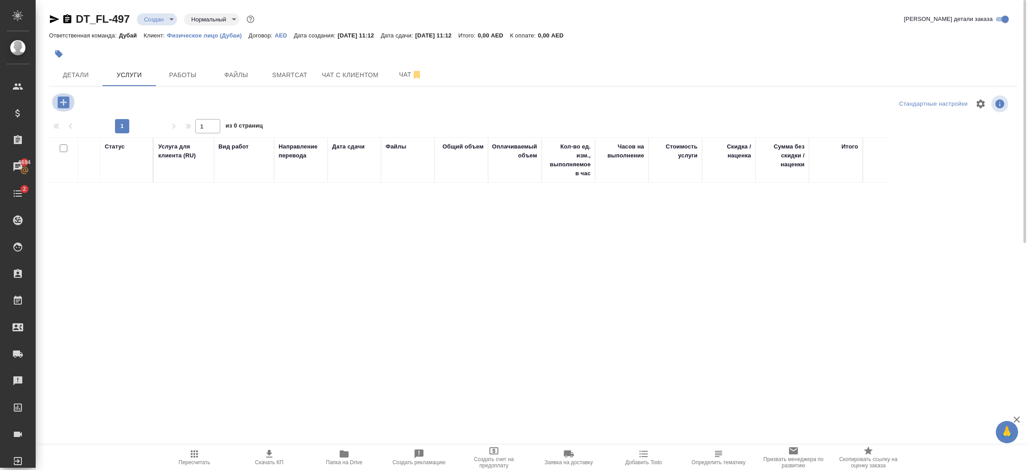
click at [62, 101] on icon "button" at bounding box center [63, 102] width 12 height 12
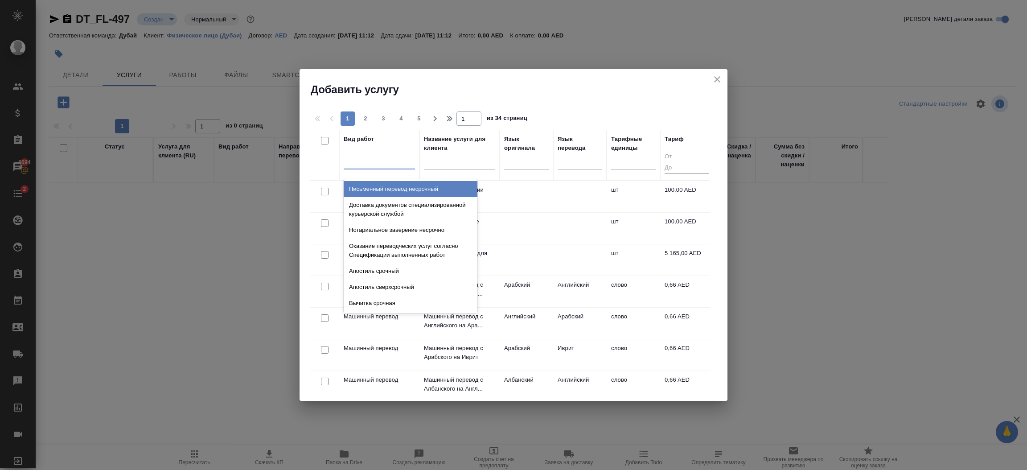
click at [382, 166] on div at bounding box center [379, 160] width 71 height 13
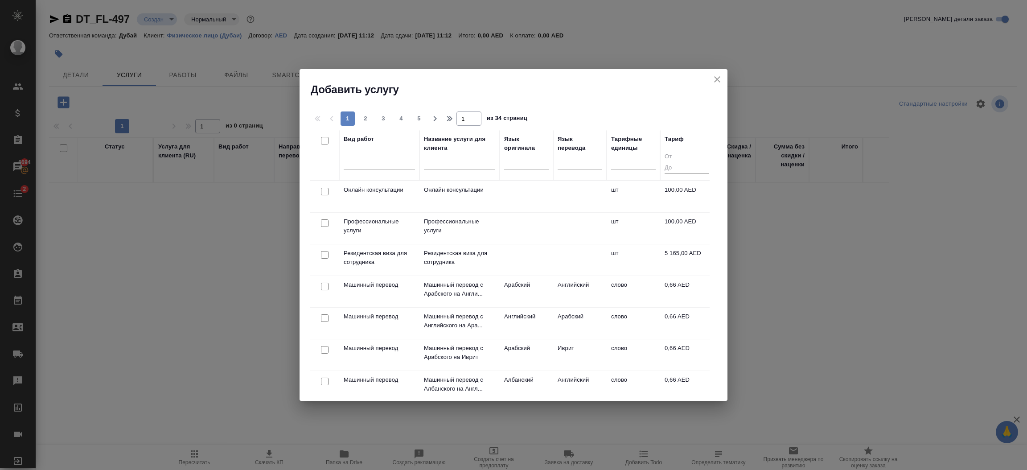
click at [325, 193] on input "checkbox" at bounding box center [325, 192] width 8 height 8
checkbox input "true"
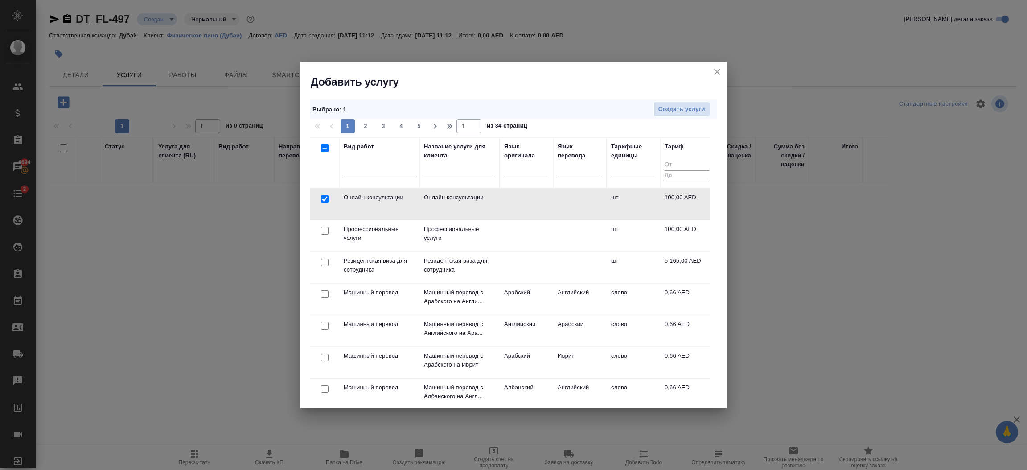
click at [327, 205] on div at bounding box center [325, 199] width 20 height 12
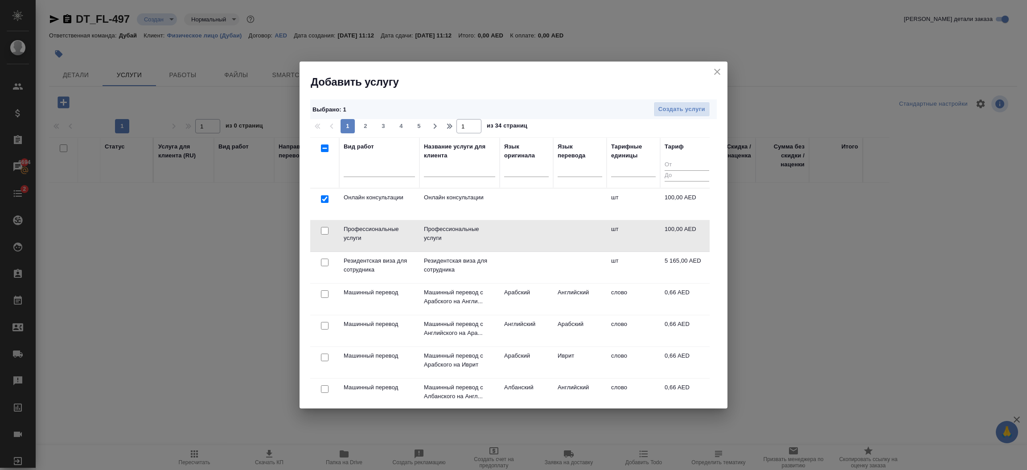
click at [323, 232] on input "checkbox" at bounding box center [325, 231] width 8 height 8
checkbox input "true"
click at [687, 101] on div "Выбрано : 2 Создать услуги" at bounding box center [513, 109] width 406 height 20
click at [688, 103] on button "Создать услуги" at bounding box center [681, 110] width 57 height 16
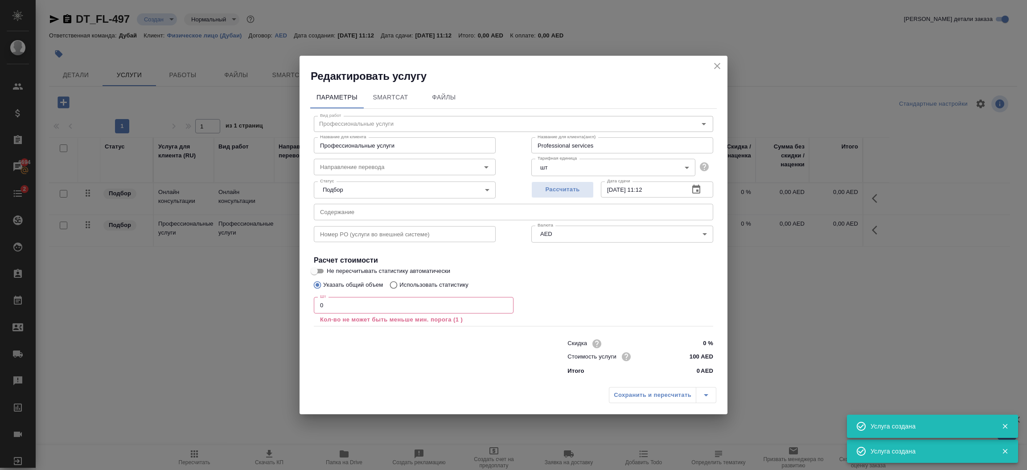
click at [382, 304] on input "0" at bounding box center [414, 305] width 200 height 16
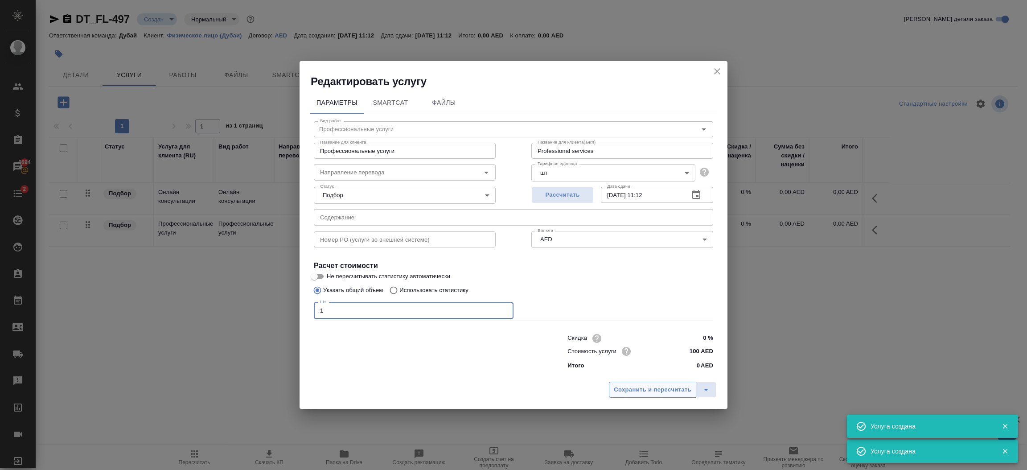
type input "1"
click at [664, 394] on span "Сохранить и пересчитать" at bounding box center [653, 390] width 78 height 10
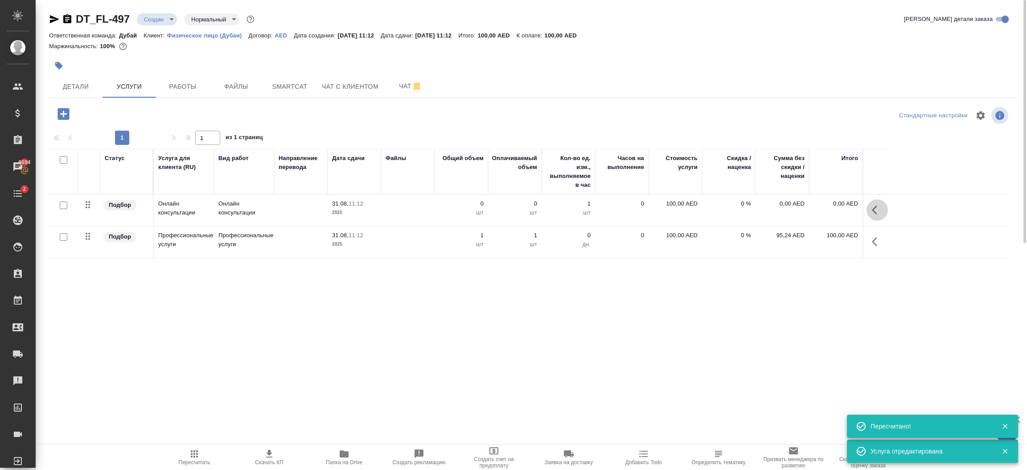
click at [876, 209] on icon "button" at bounding box center [877, 210] width 11 height 11
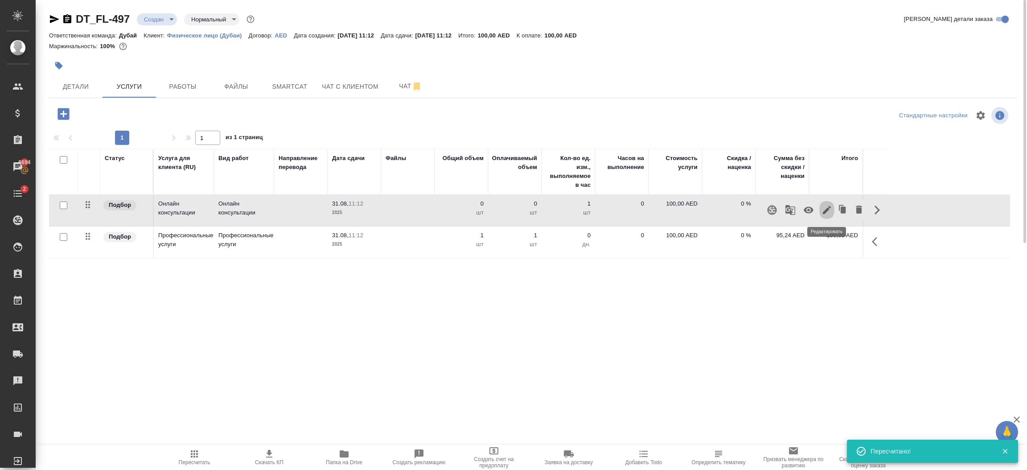
click at [825, 212] on icon "button" at bounding box center [827, 210] width 8 height 8
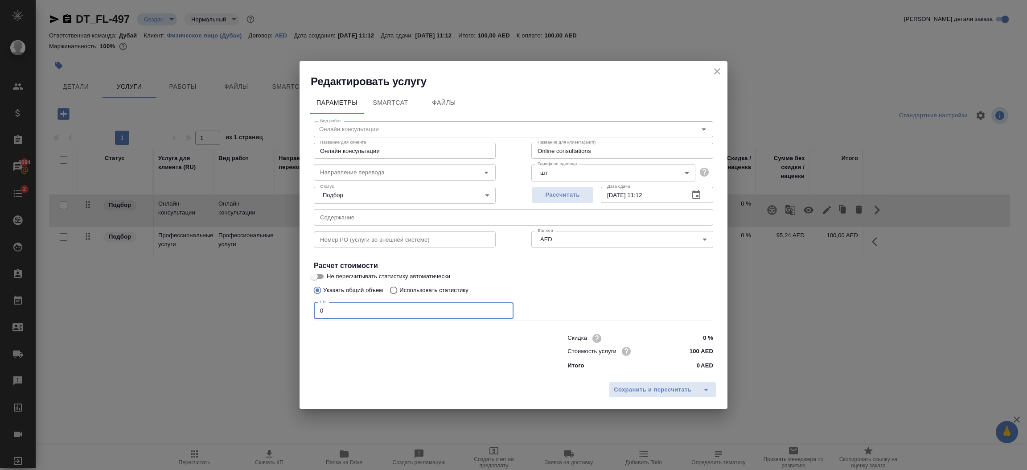
click at [357, 315] on input "0" at bounding box center [414, 310] width 200 height 16
type input "1"
click at [627, 385] on span "Сохранить и пересчитать" at bounding box center [653, 390] width 78 height 10
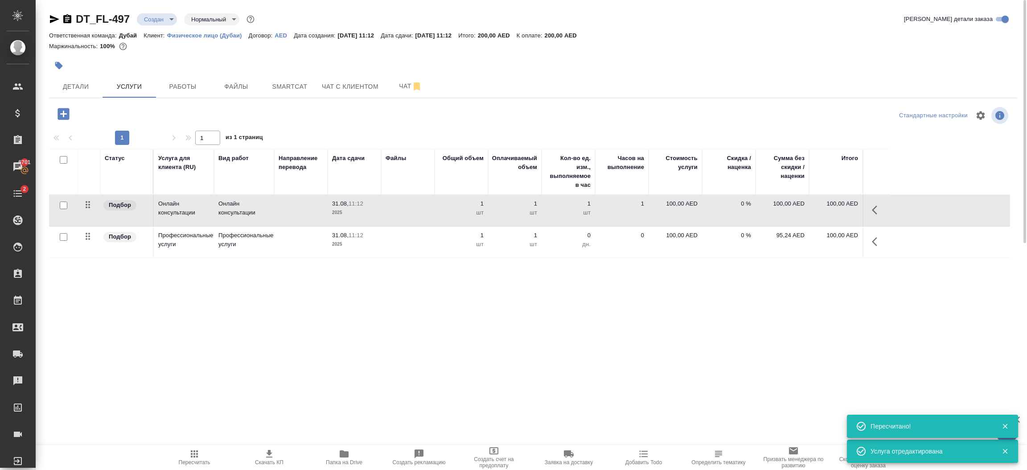
click at [868, 216] on button "button" at bounding box center [876, 209] width 21 height 21
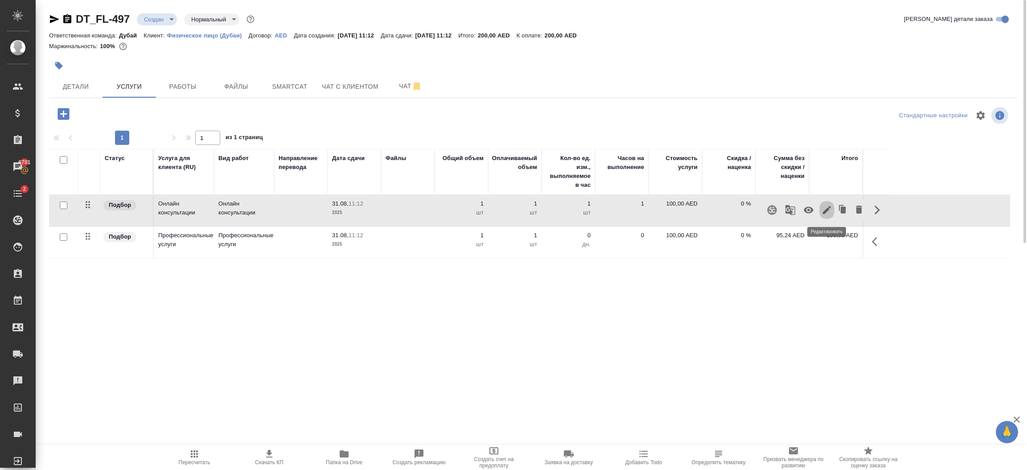
click at [828, 215] on icon "button" at bounding box center [826, 210] width 11 height 11
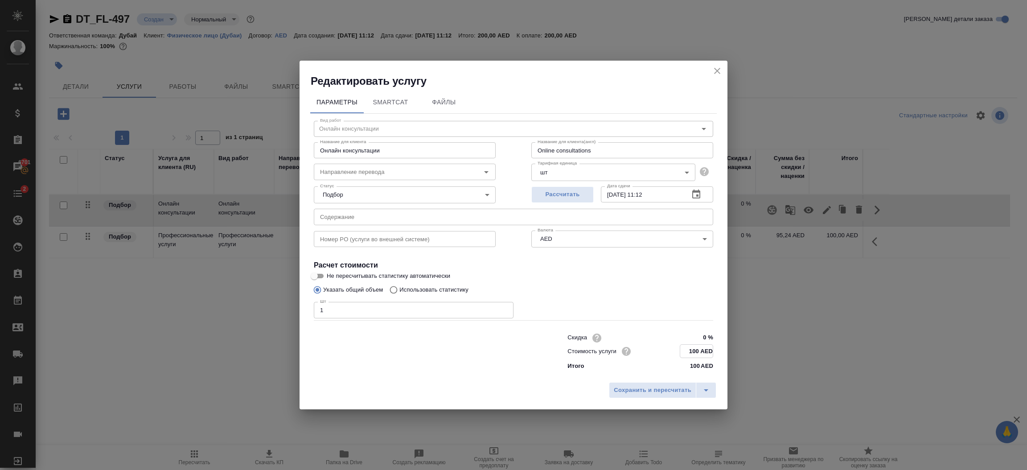
click at [700, 349] on input "100 AED" at bounding box center [696, 351] width 33 height 13
type input "1 AED"
type input "4500 AED"
drag, startPoint x: 600, startPoint y: 153, endPoint x: 500, endPoint y: 149, distance: 100.8
click at [500, 149] on div "Вид работ Онлайн консультации Вид работ Название для клиента Онлайн консультаци…" at bounding box center [513, 244] width 406 height 260
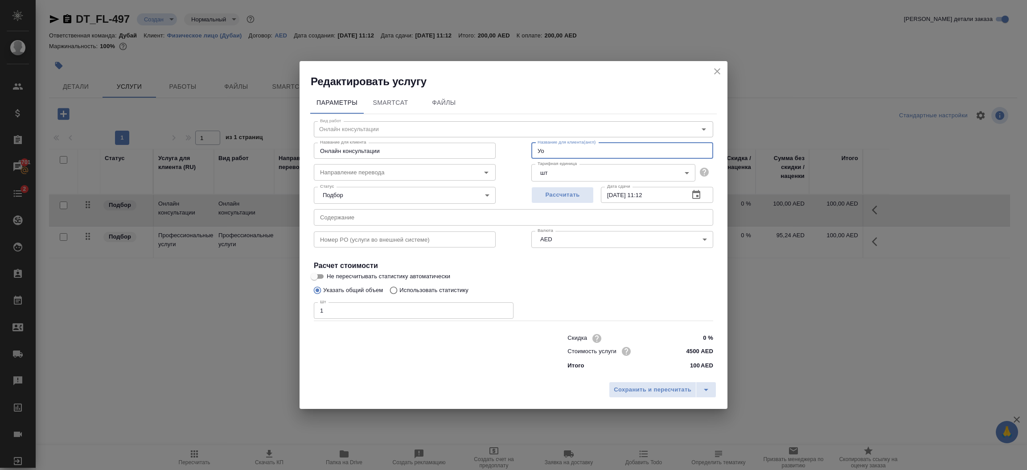
type input "У"
type input "Office Ejari"
click at [638, 388] on span "Сохранить и пересчитать" at bounding box center [653, 390] width 78 height 10
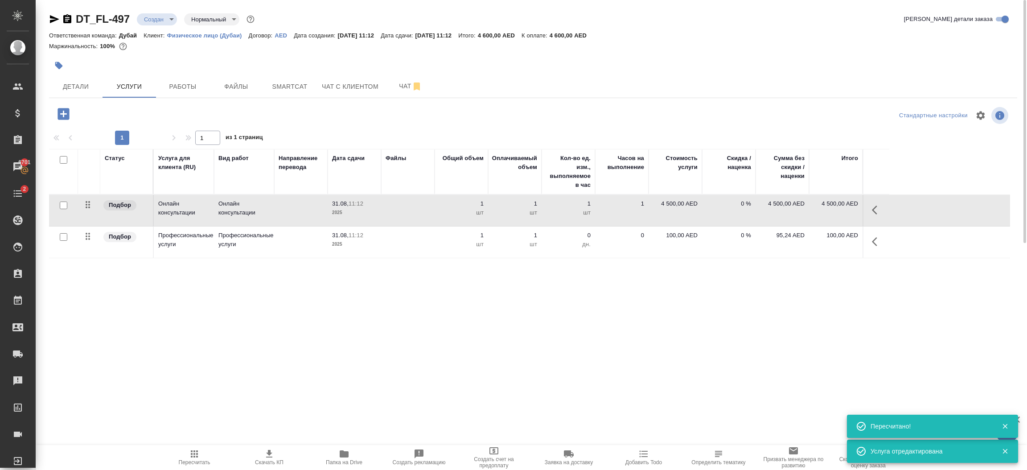
click at [878, 235] on button "button" at bounding box center [876, 241] width 21 height 21
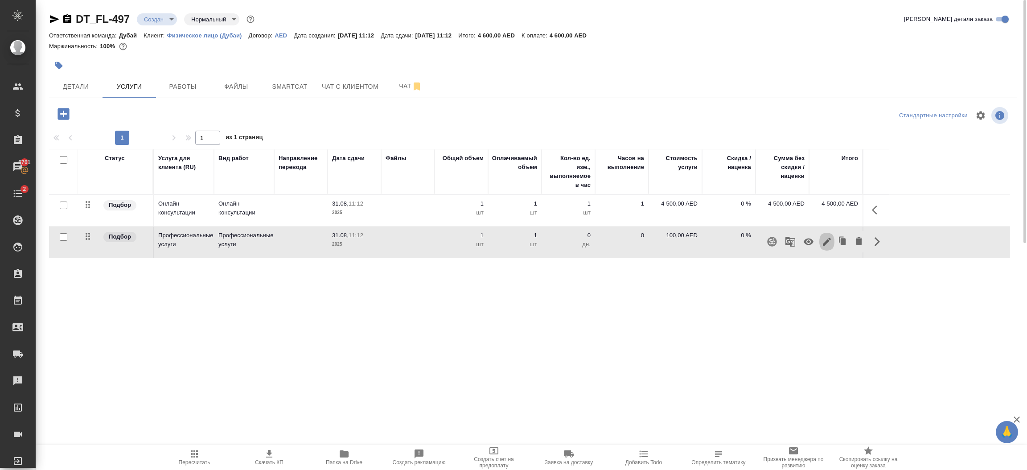
click at [825, 243] on icon "button" at bounding box center [827, 242] width 8 height 8
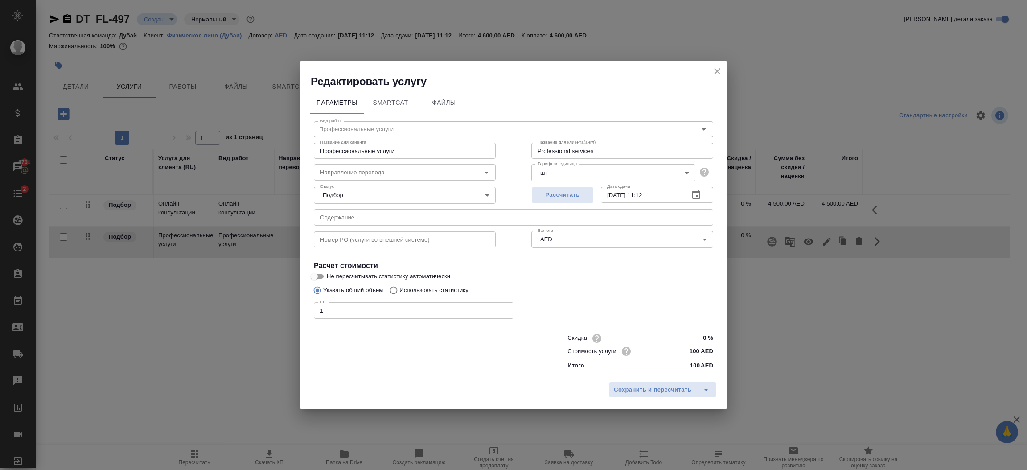
click at [394, 312] on input "1" at bounding box center [414, 310] width 200 height 16
click at [700, 353] on input "100 AED" at bounding box center [696, 351] width 33 height 13
type input "1 AED"
type input "2450 AED"
click at [656, 397] on button "Сохранить и пересчитать" at bounding box center [652, 390] width 87 height 16
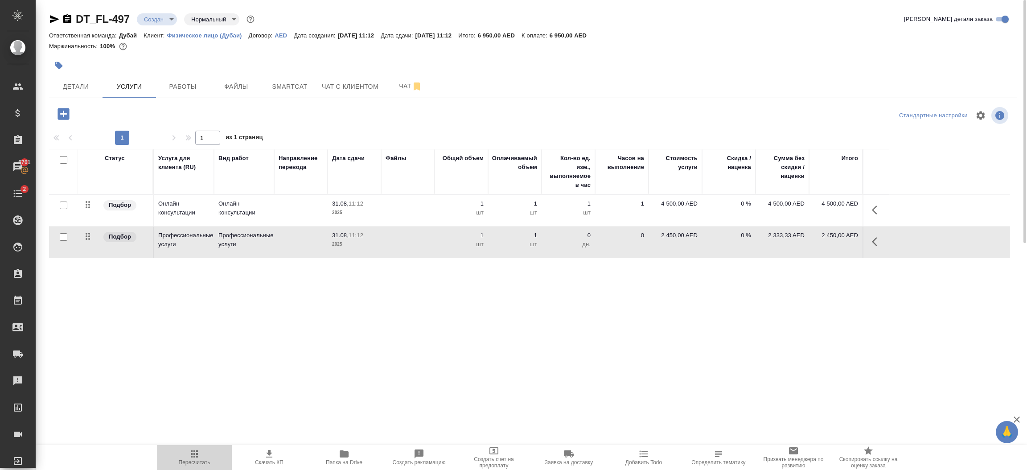
click at [208, 460] on span "Пересчитать" at bounding box center [195, 462] width 32 height 6
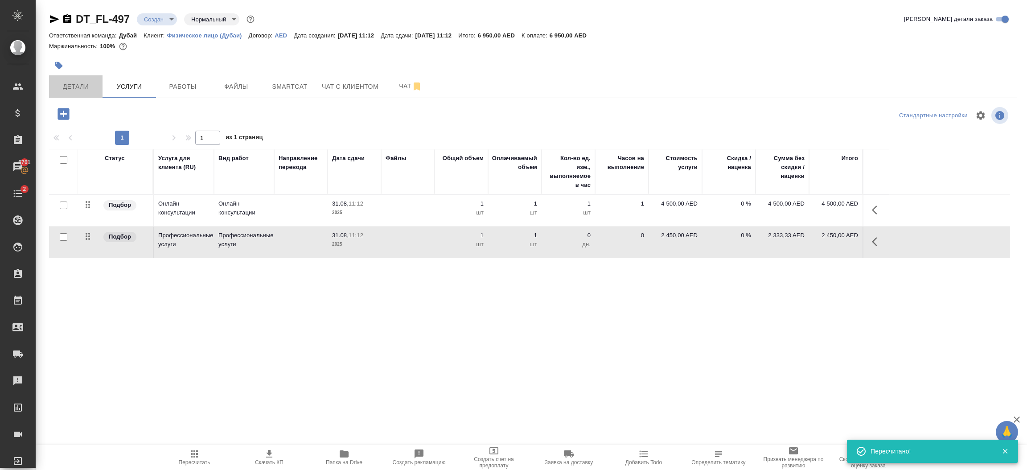
click at [89, 82] on span "Детали" at bounding box center [75, 86] width 43 height 11
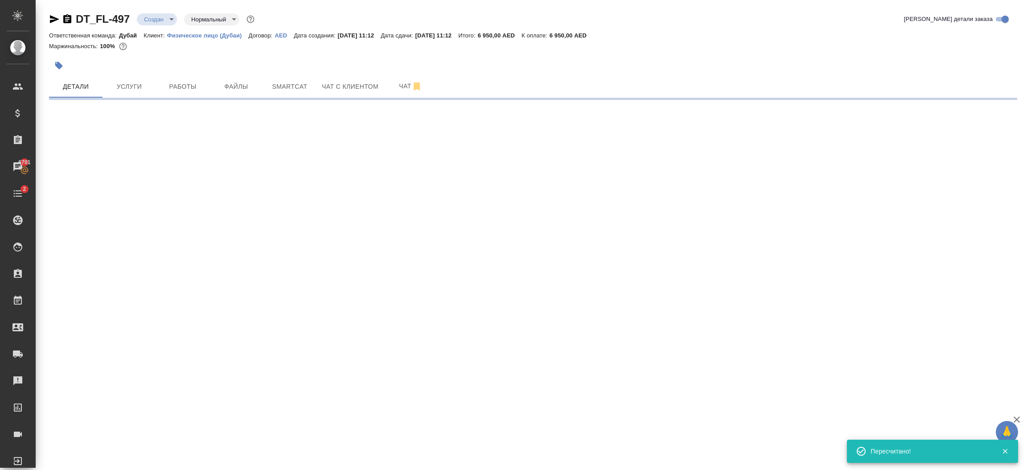
select select "RU"
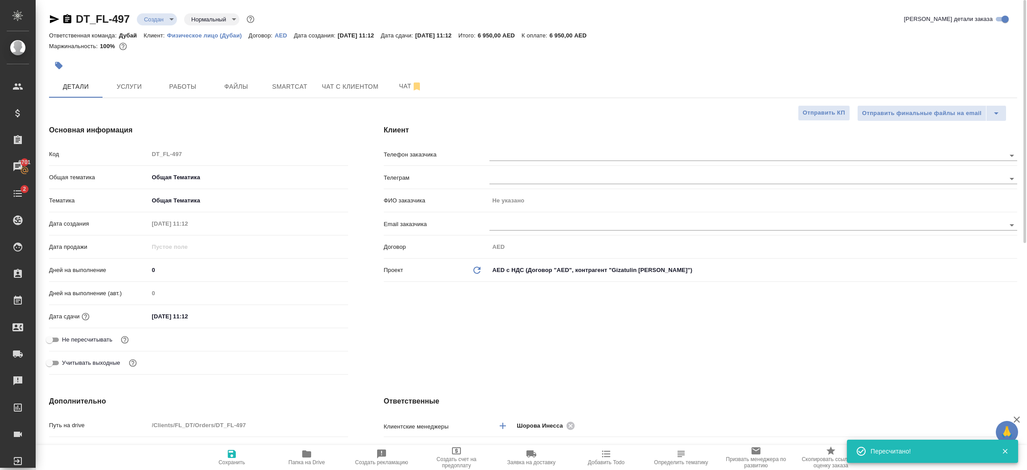
type textarea "x"
click at [542, 325] on div "Клиент Телефон заказчика Телеграм ФИО заказчика Не указано Email заказчика Дого…" at bounding box center [700, 251] width 669 height 289
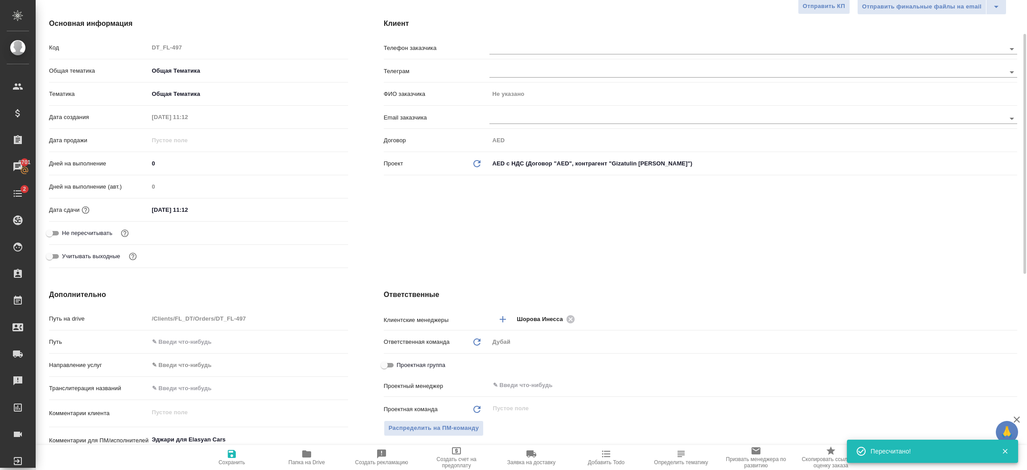
scroll to position [147, 0]
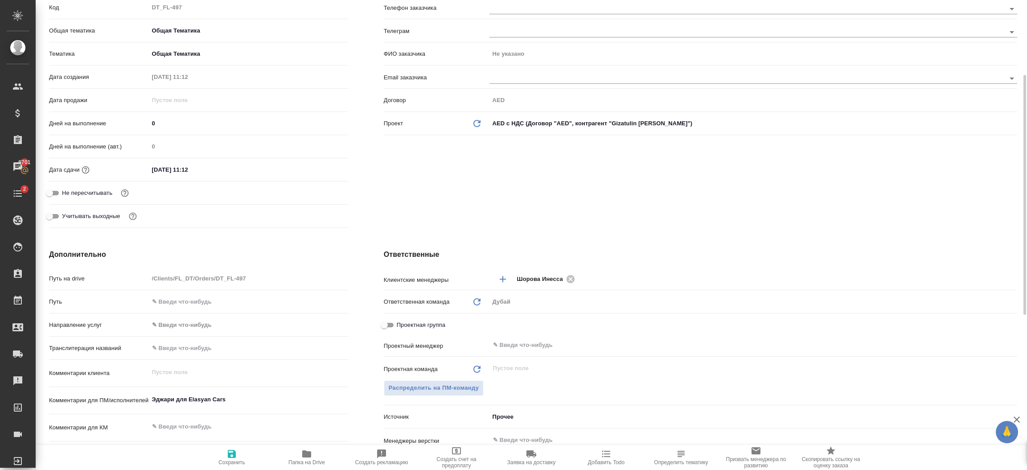
click at [524, 333] on div "Проектная группа" at bounding box center [700, 327] width 633 height 20
click at [526, 341] on input "text" at bounding box center [738, 345] width 492 height 11
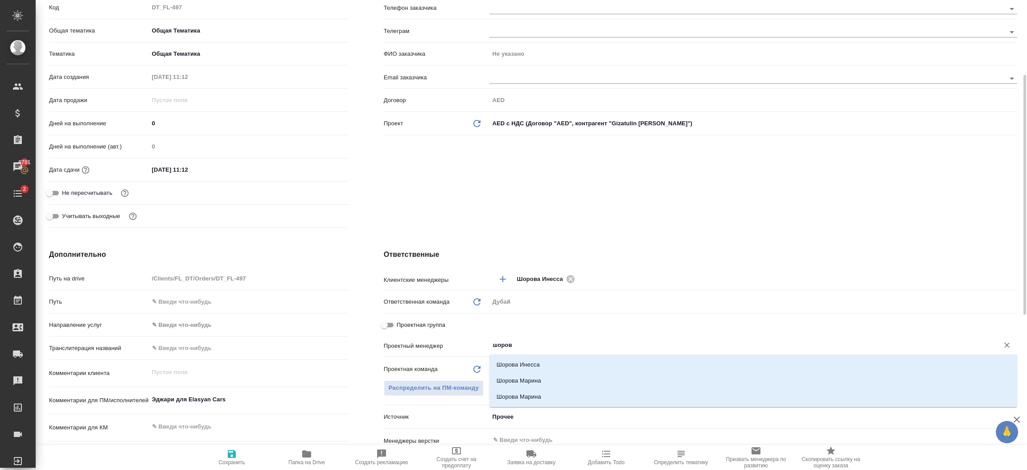
type input "шорова"
click at [529, 361] on li "Шорова Инесса" at bounding box center [753, 365] width 528 height 16
type textarea "x"
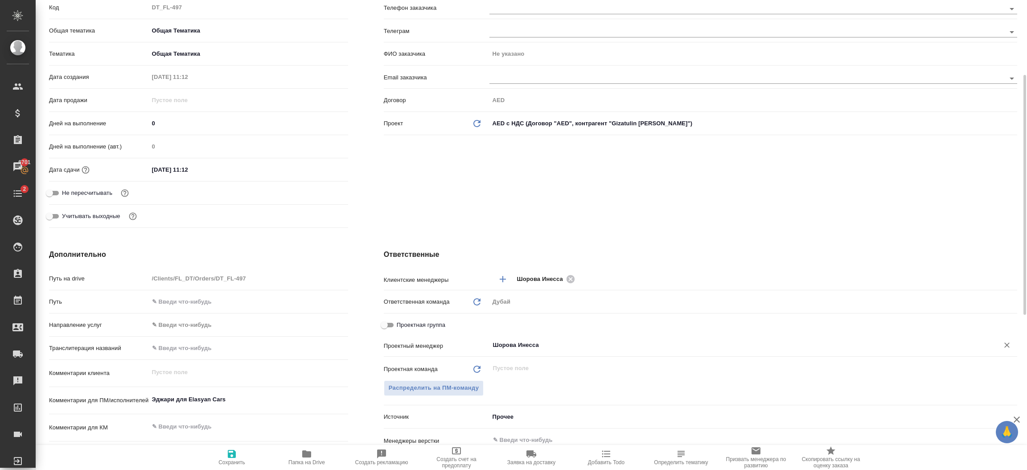
type input "Шорова Инесса"
click at [238, 448] on span "Сохранить" at bounding box center [232, 456] width 64 height 17
type textarea "x"
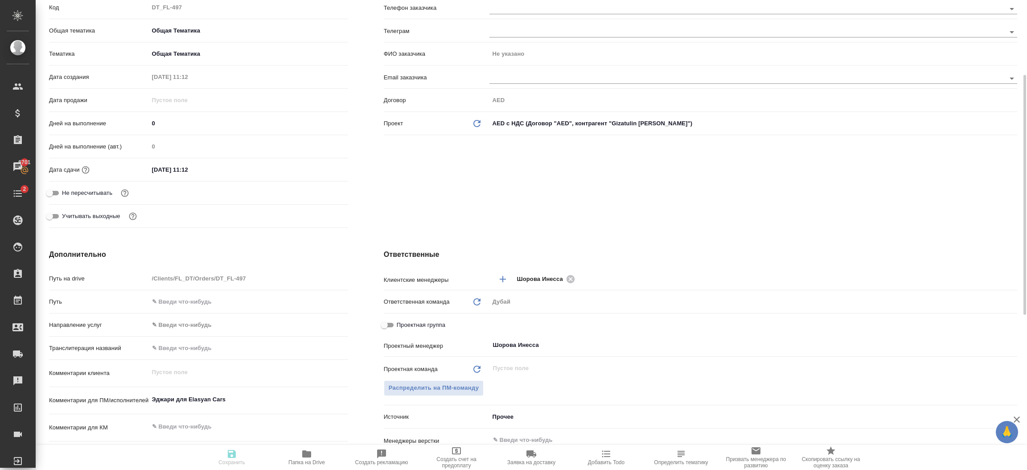
type textarea "x"
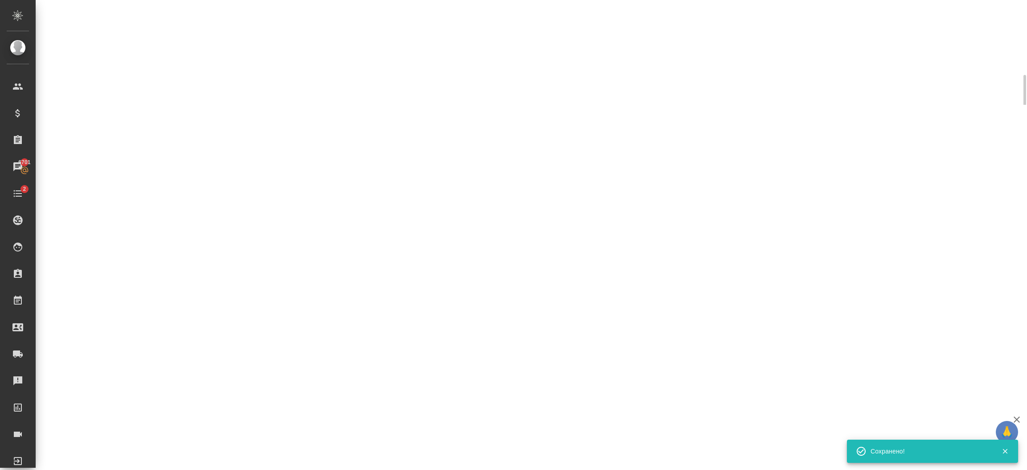
select select "RU"
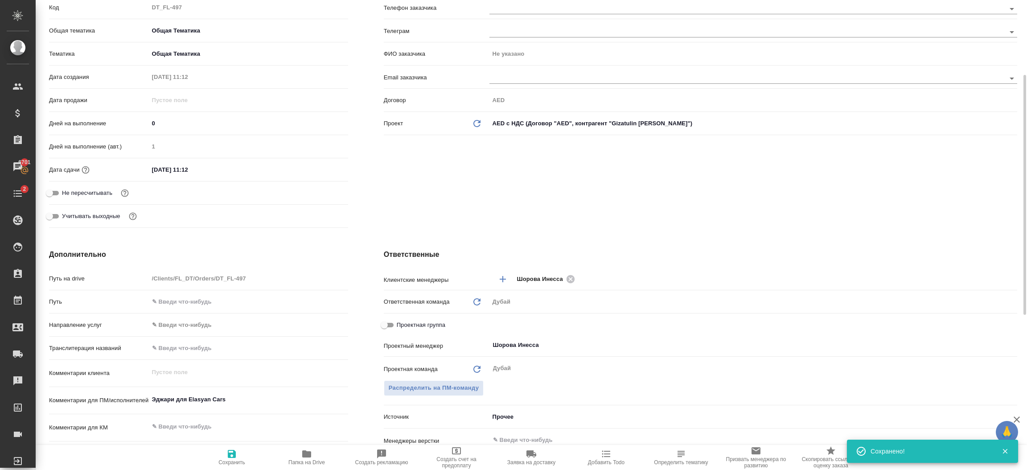
click at [553, 189] on div "Клиент Телефон заказчика Телеграм ФИО заказчика Не указано Email заказчика Дого…" at bounding box center [700, 104] width 669 height 289
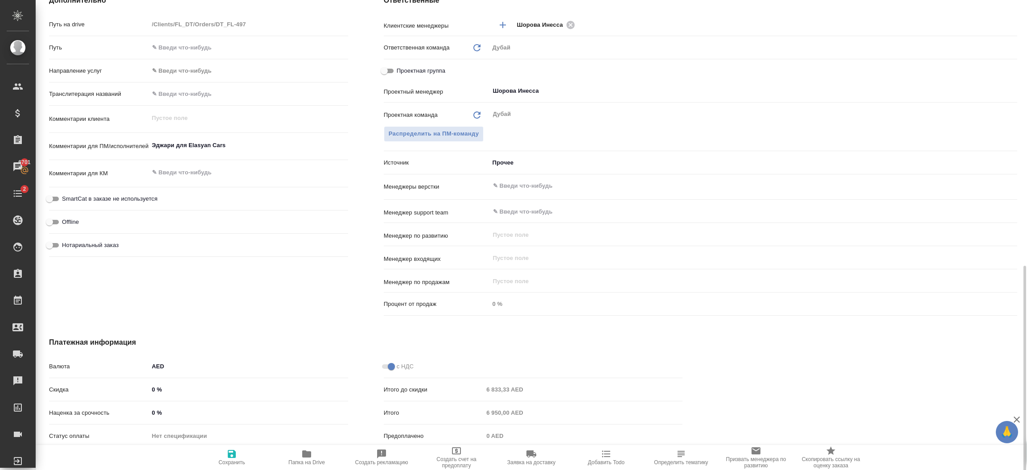
scroll to position [450, 0]
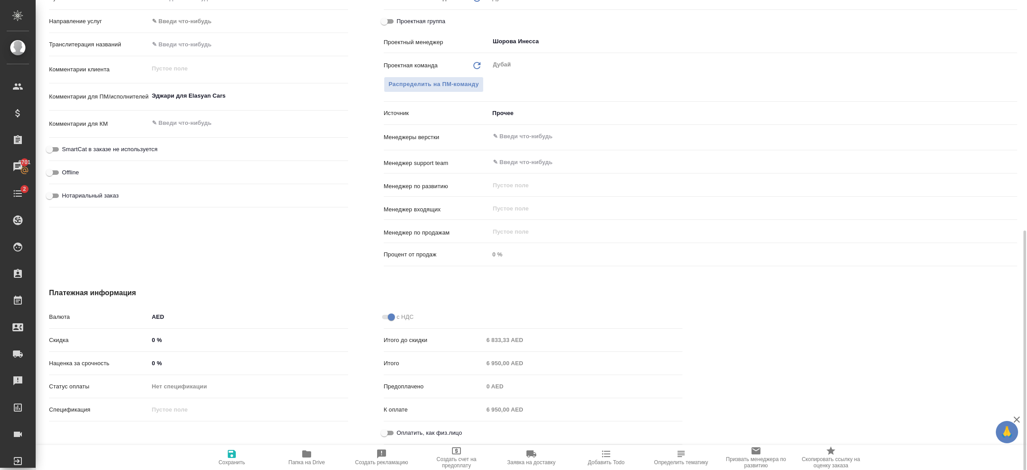
click at [388, 427] on input "Оплатить, как физ.лицо" at bounding box center [384, 432] width 32 height 11
click at [232, 461] on span "Сохранить" at bounding box center [231, 462] width 27 height 6
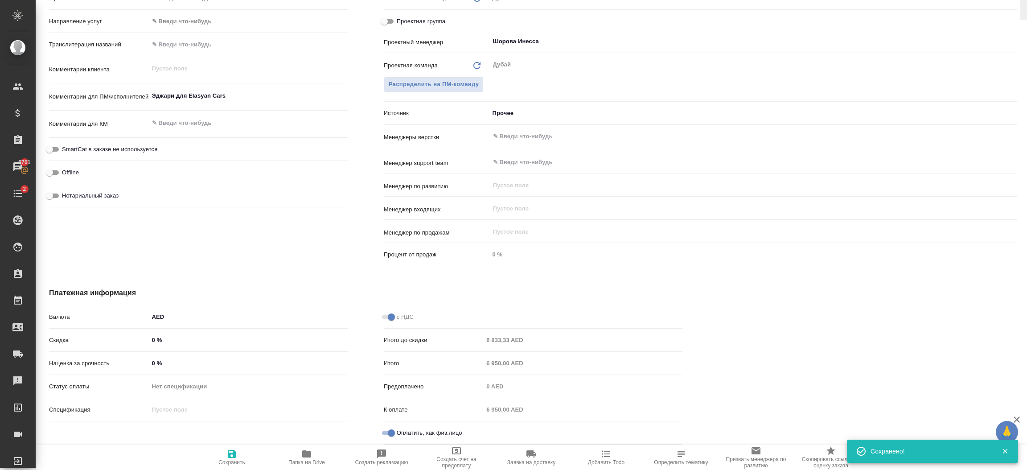
scroll to position [0, 0]
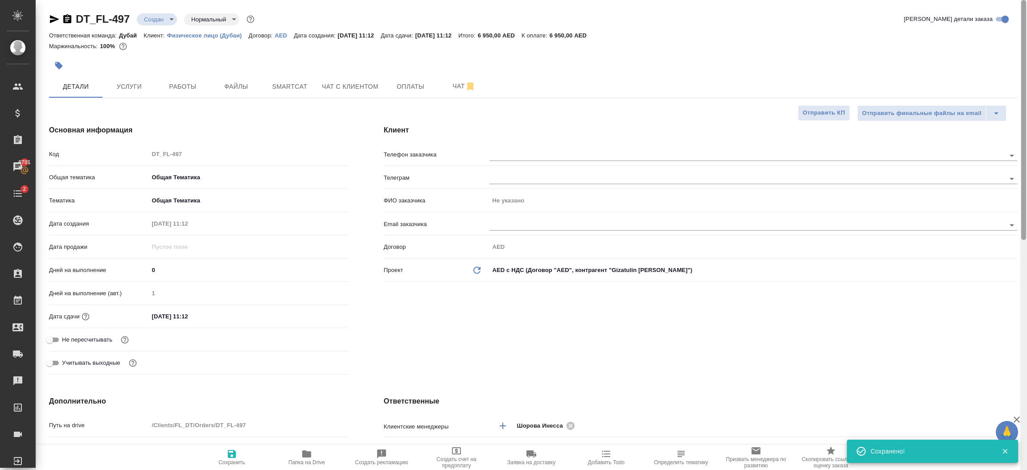
click at [1023, 64] on div at bounding box center [1023, 235] width 7 height 470
click at [411, 91] on span "Оплаты" at bounding box center [410, 86] width 43 height 11
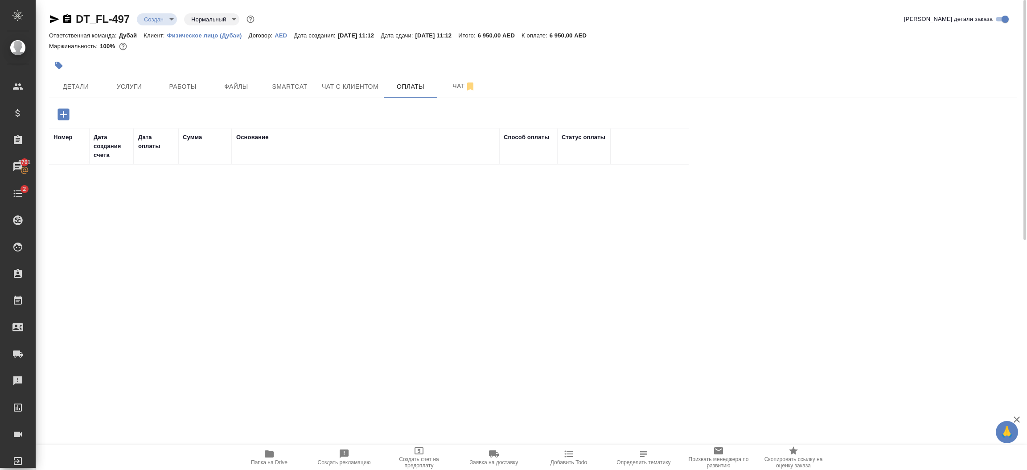
click at [62, 116] on icon "button" at bounding box center [63, 114] width 12 height 12
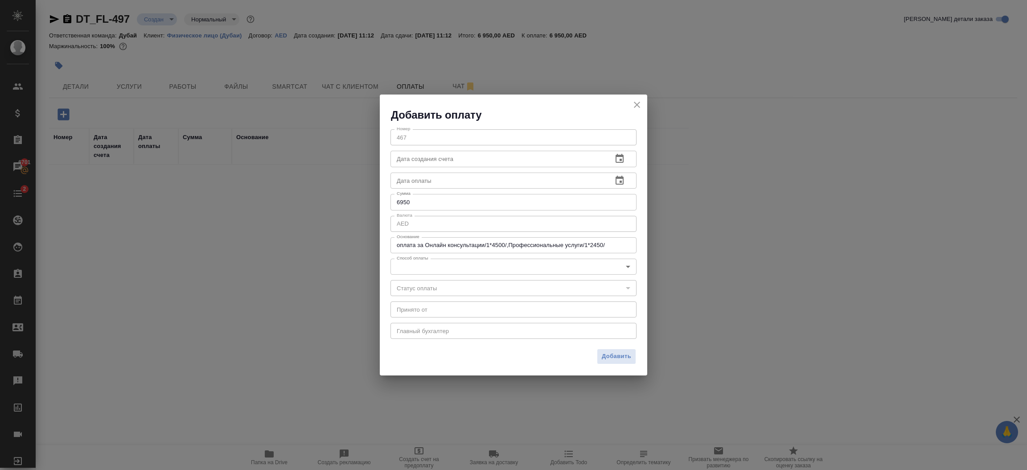
click at [625, 250] on div "оплата за Онлайн консультации/1*4500/,Профессиональные услуги/1*2450/ x Основан…" at bounding box center [513, 245] width 246 height 16
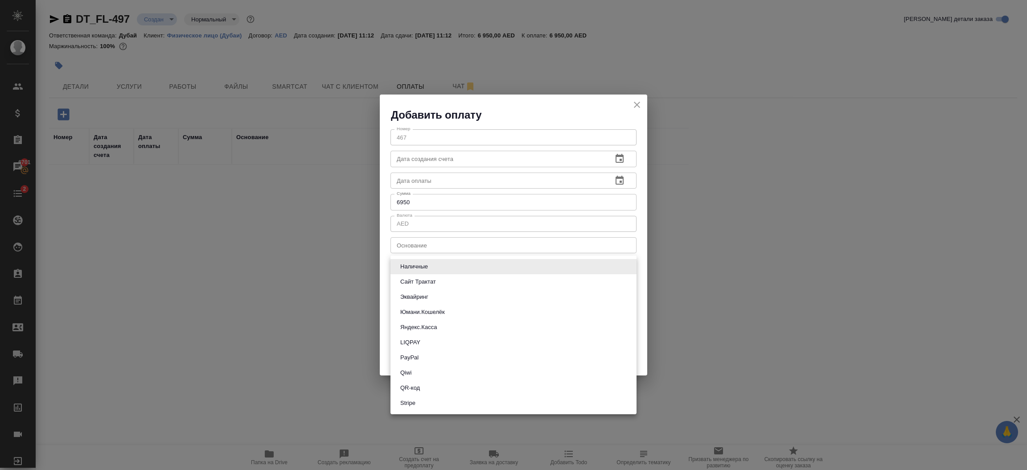
click at [609, 265] on body "🙏 .cls-1 fill:#fff; AWATERA Шорова Инесса i.shorova_kiev Клиенты Спецификации З…" at bounding box center [513, 235] width 1027 height 470
click at [496, 398] on li "Stripe" at bounding box center [513, 402] width 246 height 15
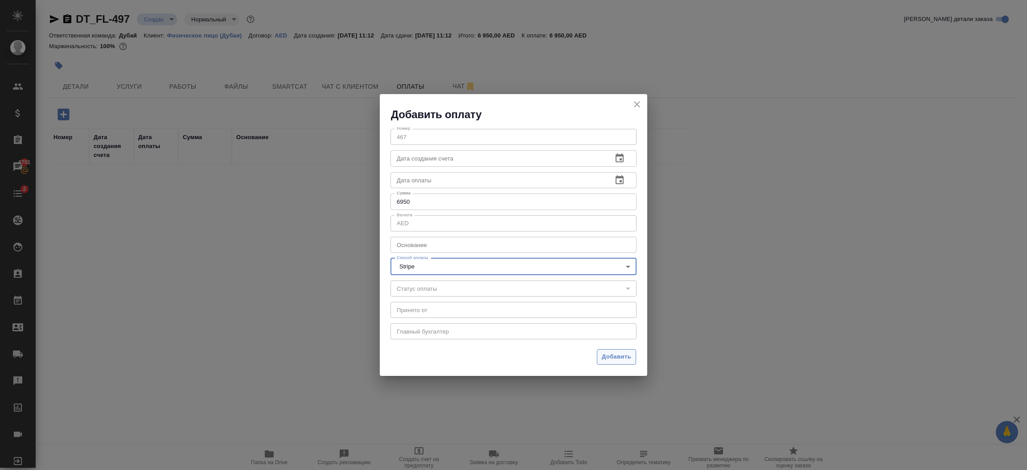
click at [614, 360] on span "Добавить" at bounding box center [616, 357] width 29 height 10
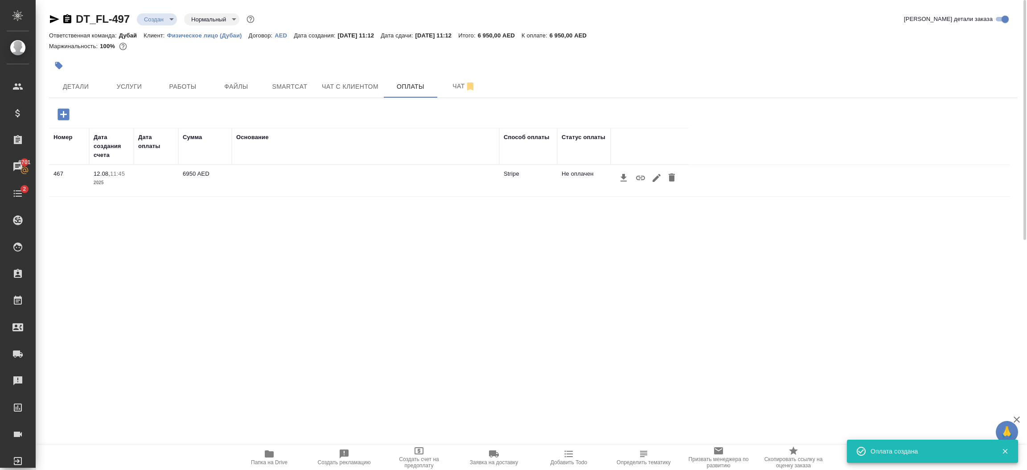
click at [643, 180] on icon "button" at bounding box center [640, 178] width 9 height 4
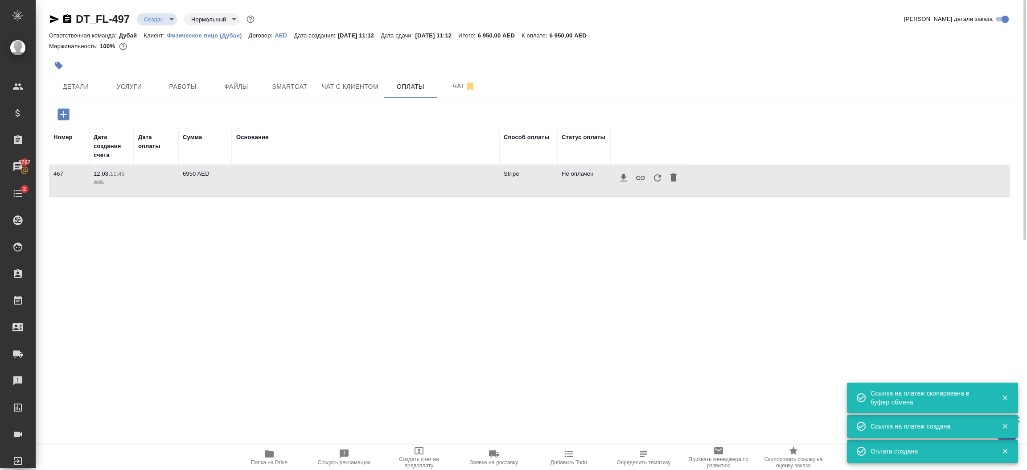
click at [658, 183] on icon "button" at bounding box center [657, 177] width 11 height 11
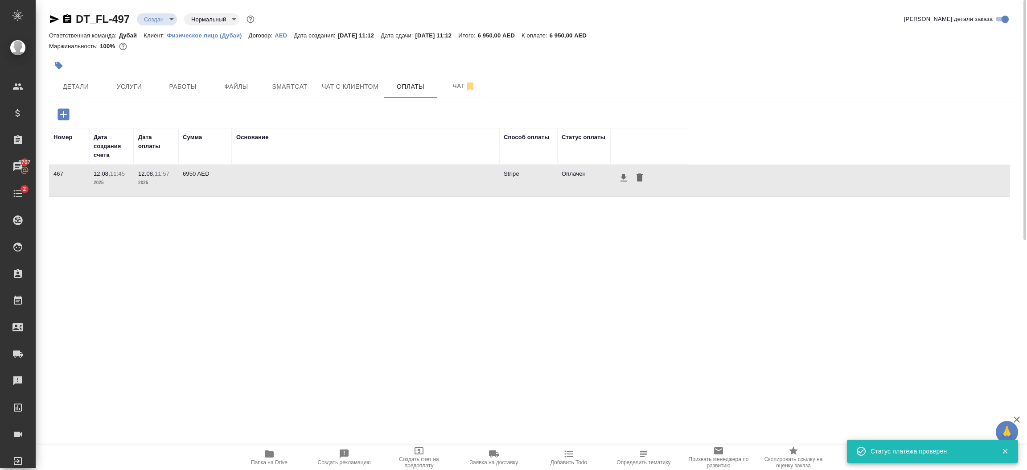
click at [150, 24] on body "🙏 .cls-1 fill:#fff; AWATERA Шорова Инесса i.shorova_kiev Клиенты Спецификации З…" at bounding box center [513, 235] width 1027 height 470
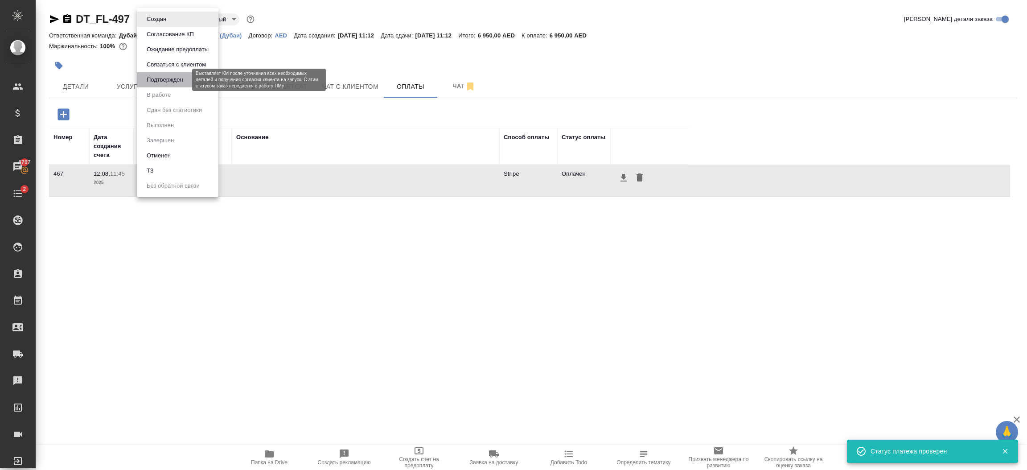
click at [162, 78] on button "Подтвержден" at bounding box center [165, 80] width 42 height 10
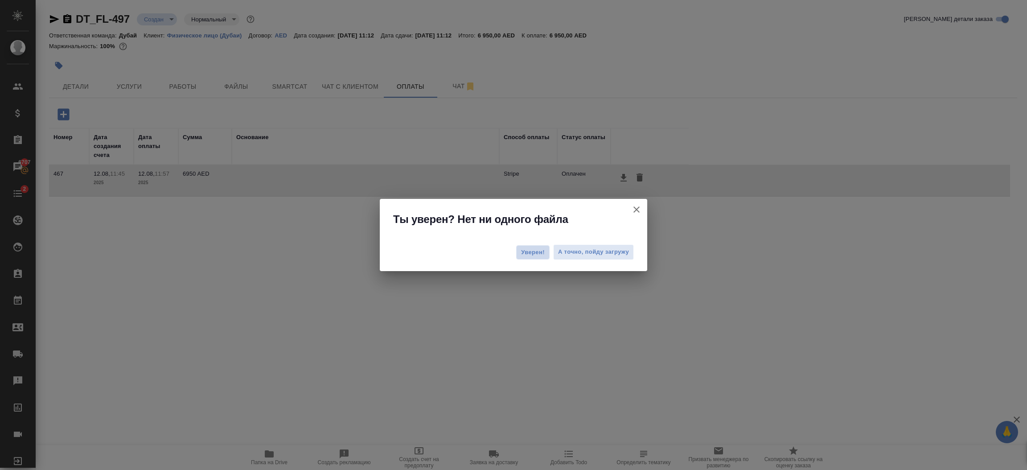
click at [545, 252] on button "Уверен!" at bounding box center [532, 252] width 33 height 14
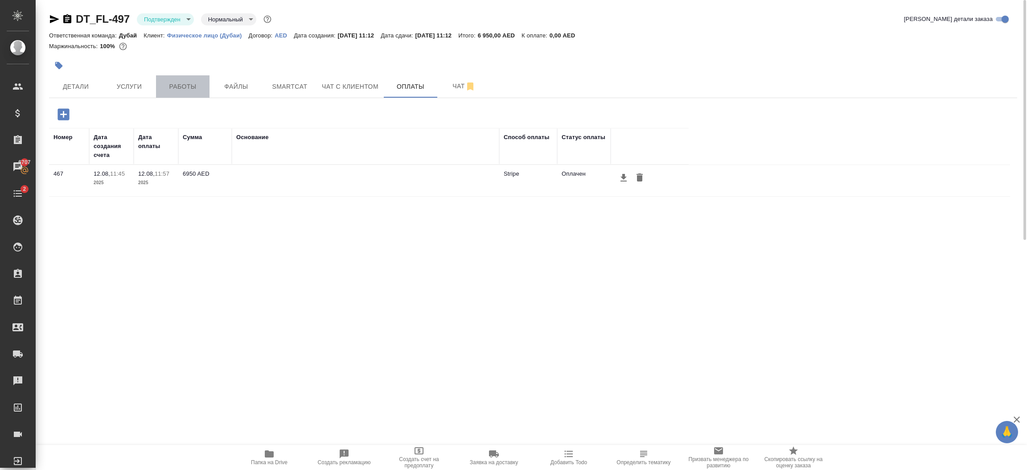
click at [189, 93] on button "Работы" at bounding box center [182, 86] width 53 height 22
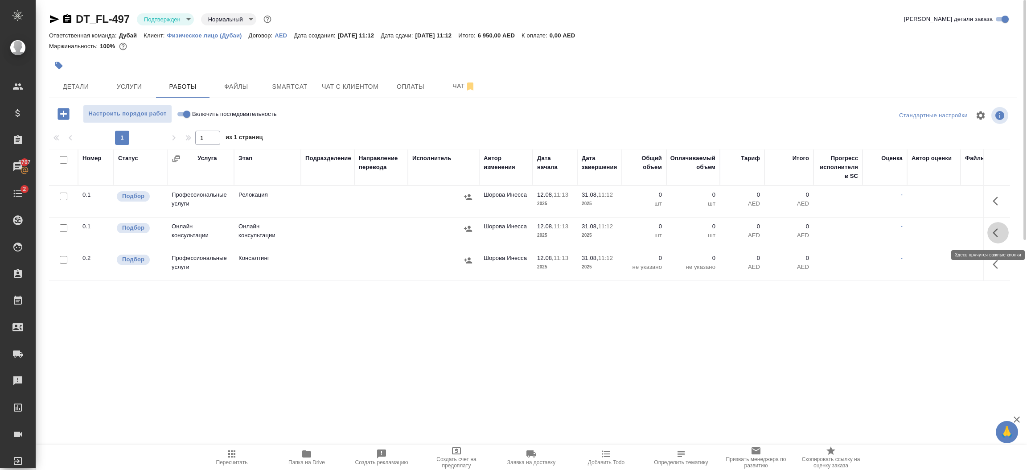
click at [997, 235] on icon "button" at bounding box center [998, 232] width 11 height 11
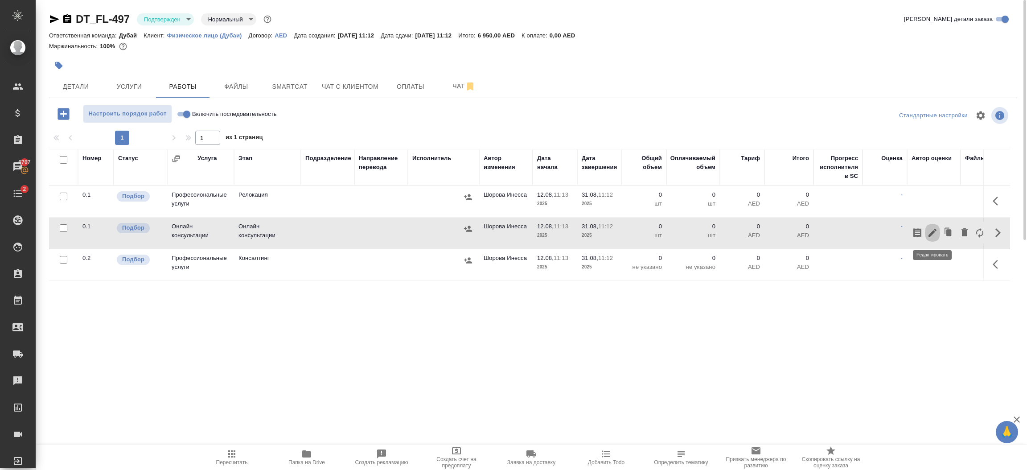
click at [936, 231] on icon "button" at bounding box center [932, 232] width 11 height 11
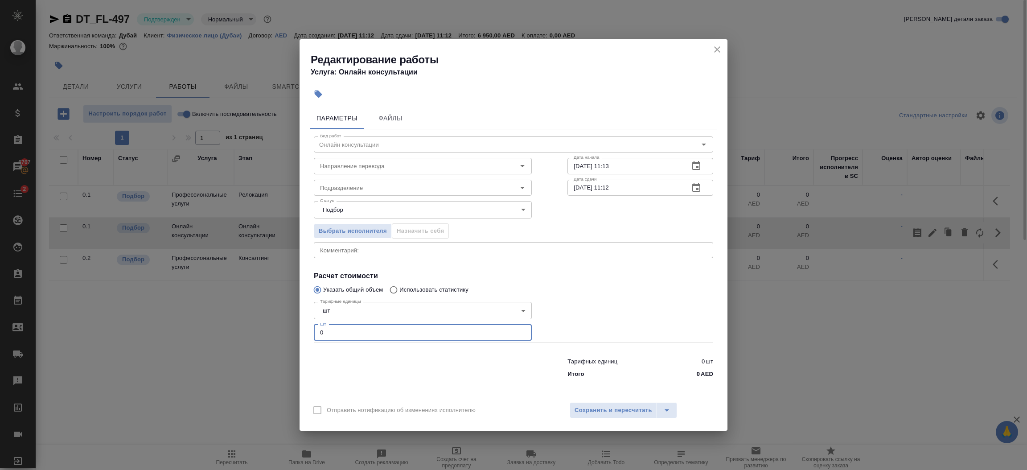
click at [422, 330] on input "0" at bounding box center [423, 332] width 218 height 16
click at [601, 410] on span "Сохранить и пересчитать" at bounding box center [613, 410] width 78 height 10
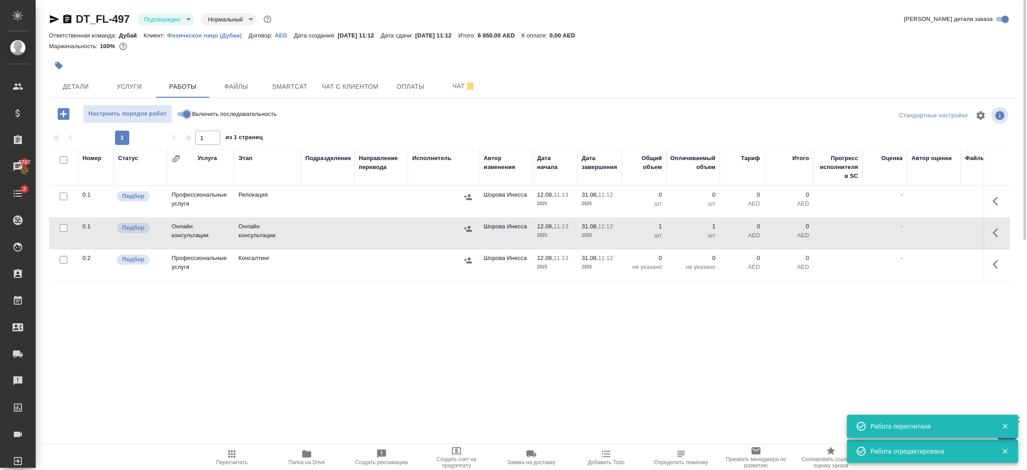
click at [183, 111] on input "Включить последовательность" at bounding box center [187, 114] width 32 height 11
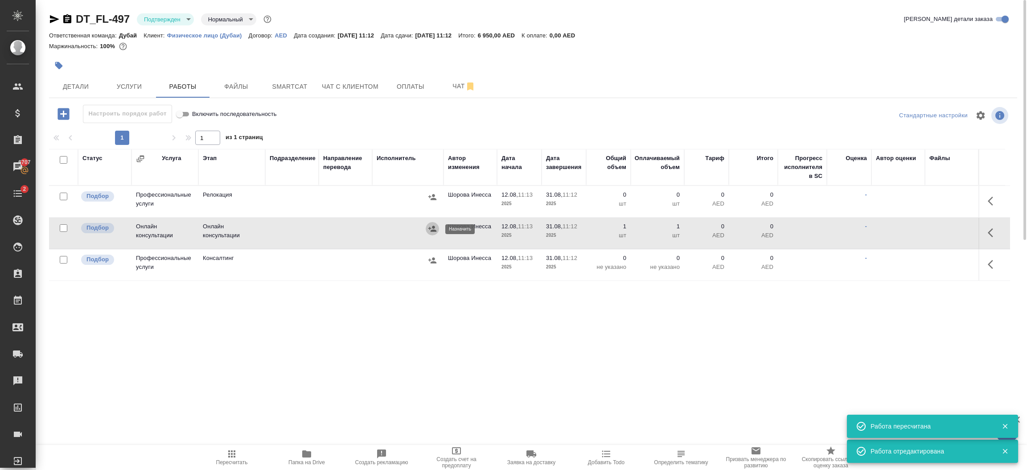
click at [434, 234] on button "button" at bounding box center [432, 228] width 13 height 13
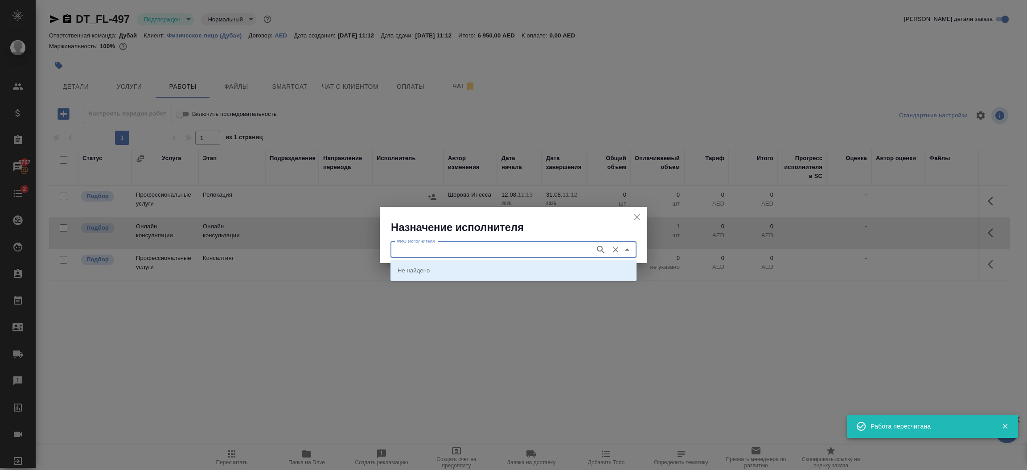
click at [445, 249] on input "ФИО Исполнителя" at bounding box center [491, 249] width 197 height 11
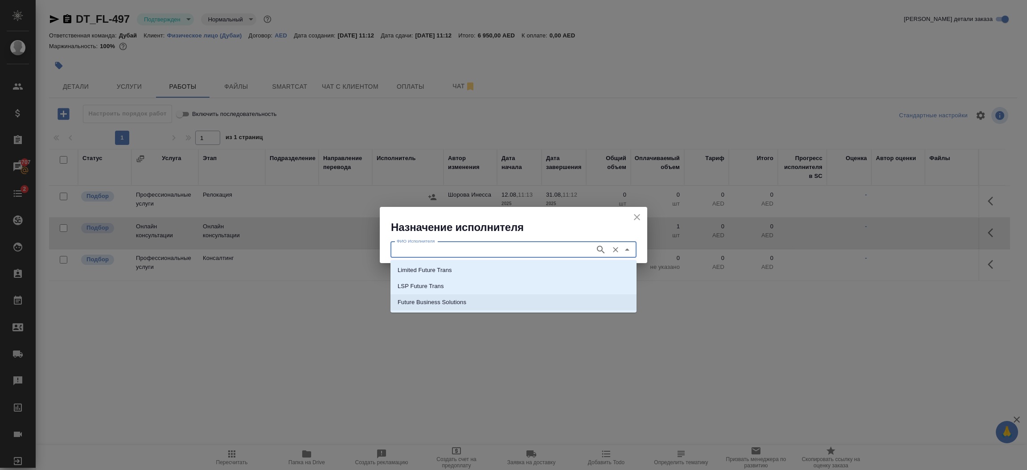
click at [470, 299] on li "Future Business Solutions" at bounding box center [513, 302] width 246 height 16
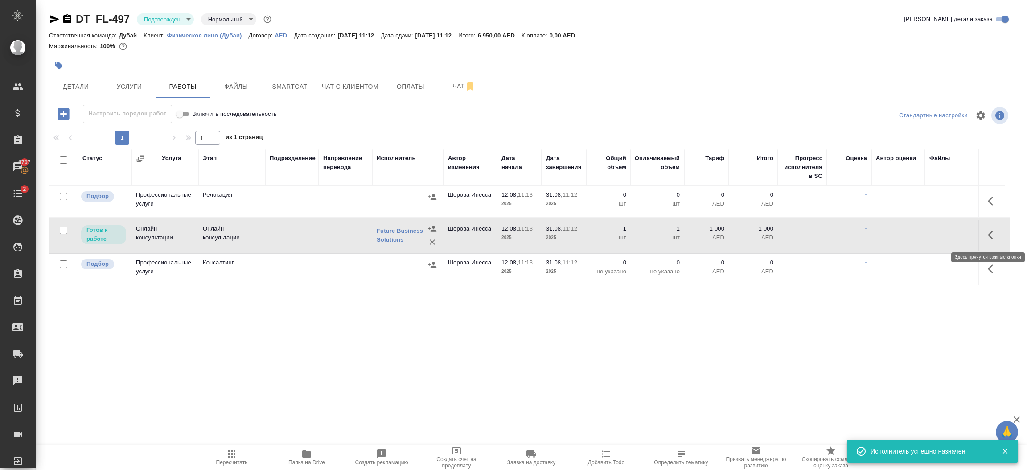
click at [989, 236] on icon "button" at bounding box center [990, 234] width 5 height 9
click at [922, 238] on icon "button" at bounding box center [927, 235] width 11 height 11
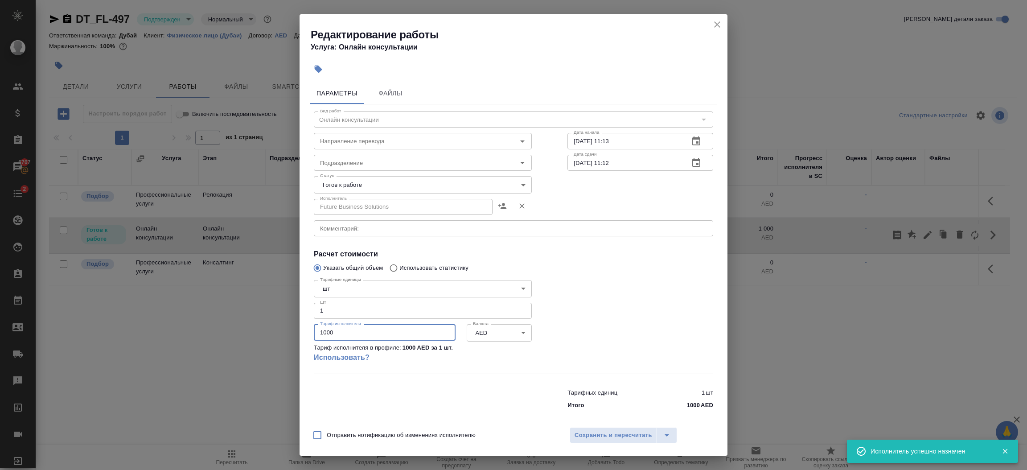
drag, startPoint x: 363, startPoint y: 334, endPoint x: 218, endPoint y: 325, distance: 145.6
click at [218, 325] on div "Редактирование работы Услуга: Онлайн консультации Параметры Файлы Вид работ Онл…" at bounding box center [513, 235] width 1027 height 470
click at [339, 184] on body "🙏 .cls-1 fill:#fff; AWATERA Шорова Инесса i.shorova_kiev Клиенты Спецификации З…" at bounding box center [513, 235] width 1027 height 470
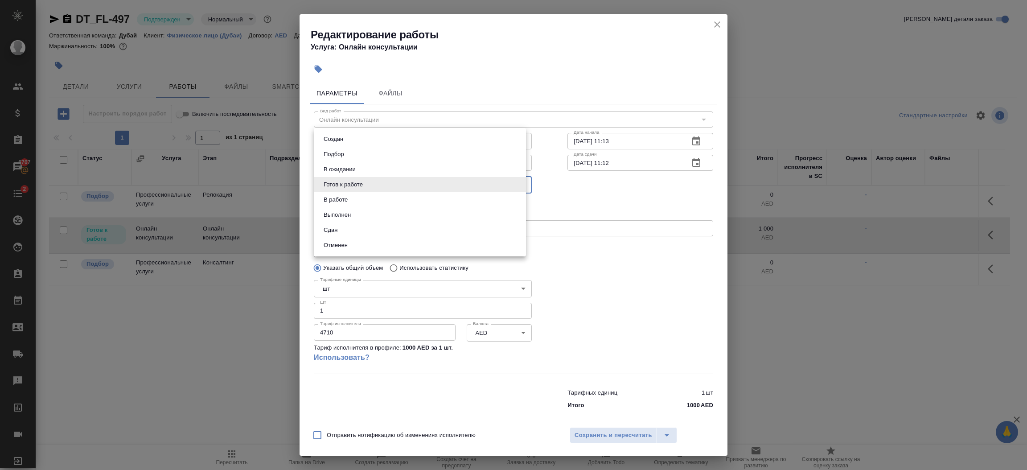
click at [338, 228] on button "Сдан" at bounding box center [330, 230] width 19 height 10
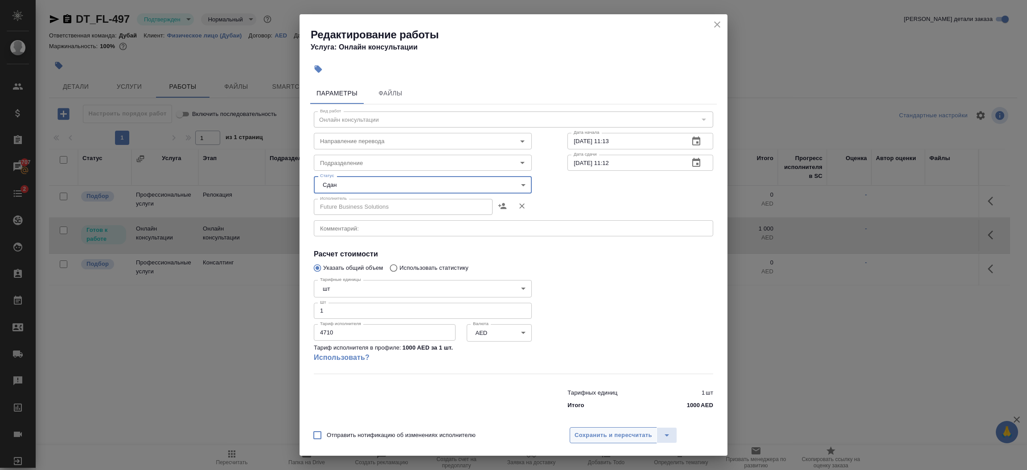
click at [614, 433] on span "Сохранить и пересчитать" at bounding box center [613, 435] width 78 height 10
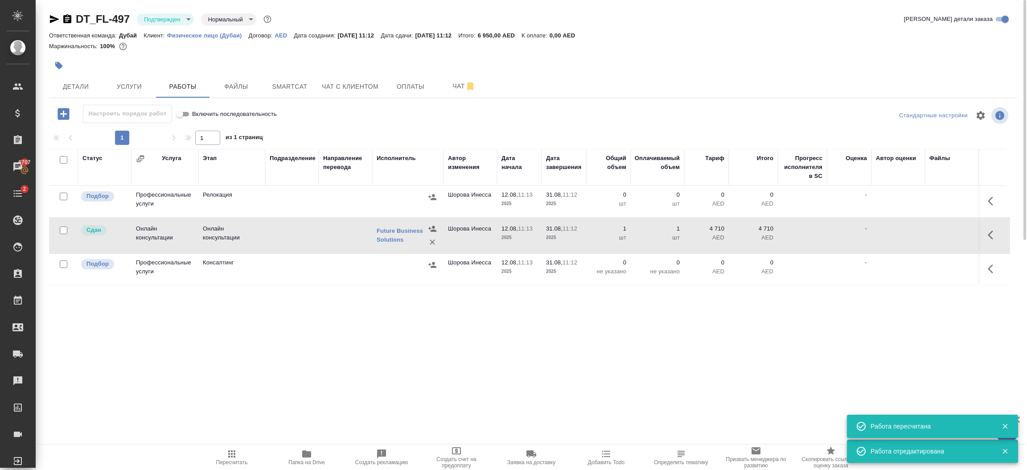
click at [239, 457] on span "Пересчитать" at bounding box center [232, 456] width 64 height 17
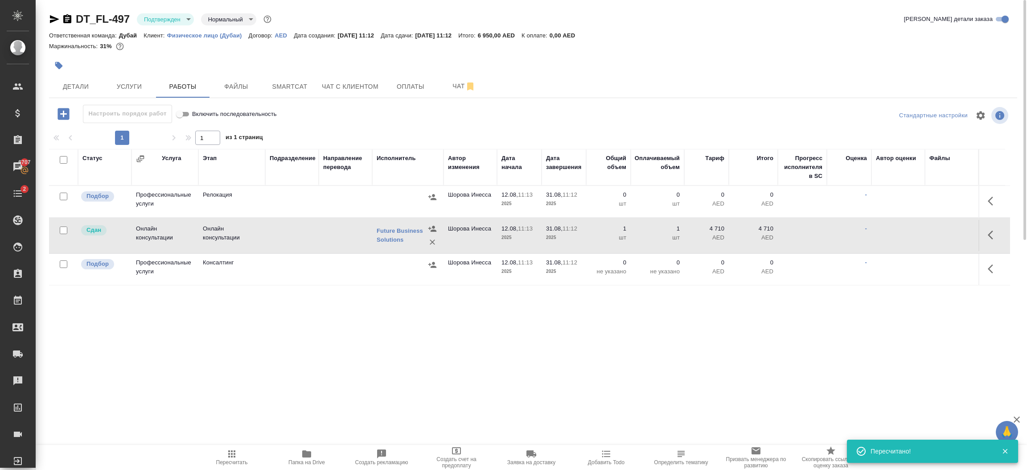
click at [500, 217] on td "12.08, 11:13 2025" at bounding box center [519, 201] width 45 height 31
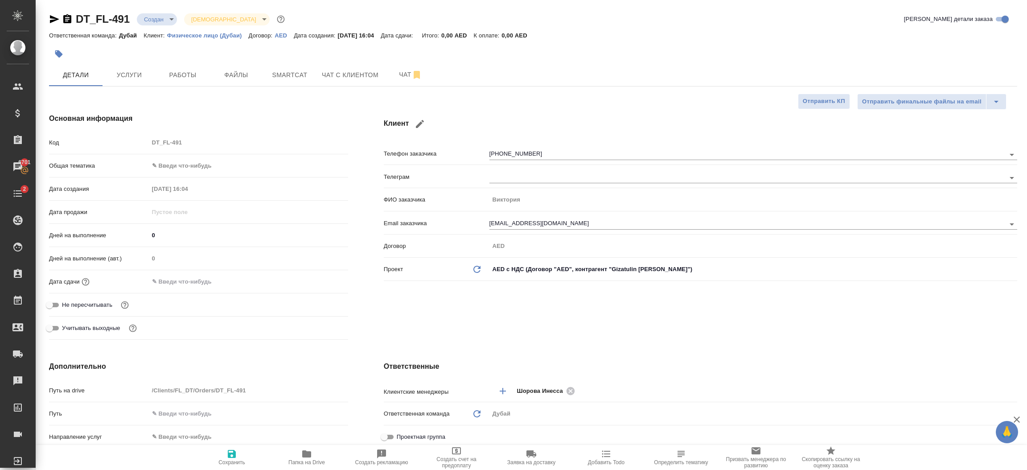
select select "RU"
click at [146, 77] on span "Услуги" at bounding box center [129, 75] width 43 height 11
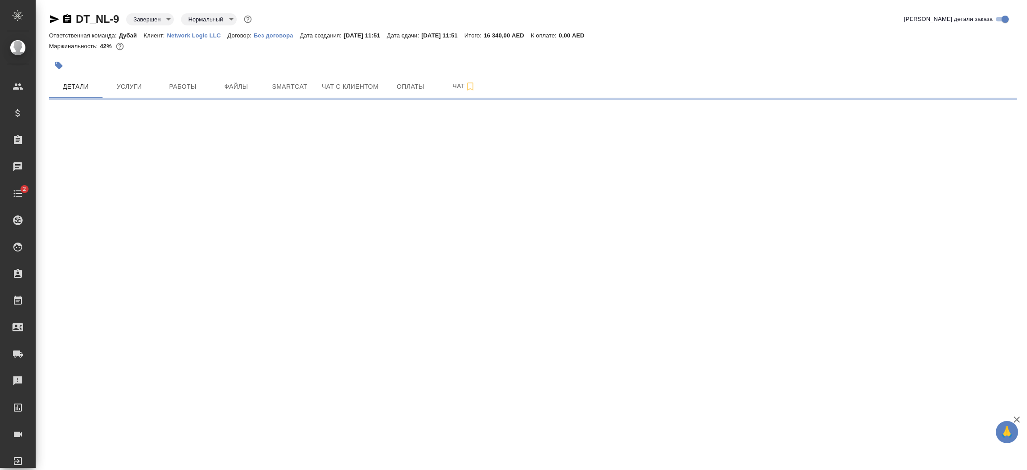
select select "RU"
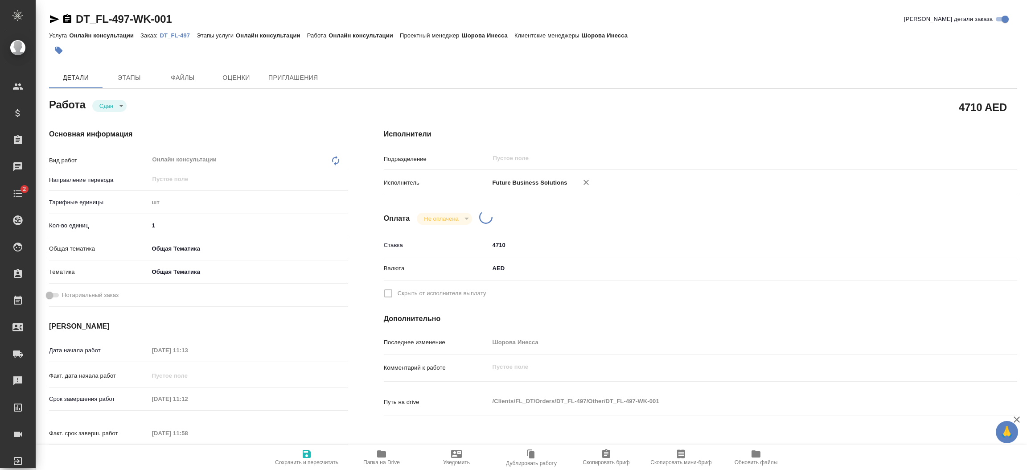
type textarea "x"
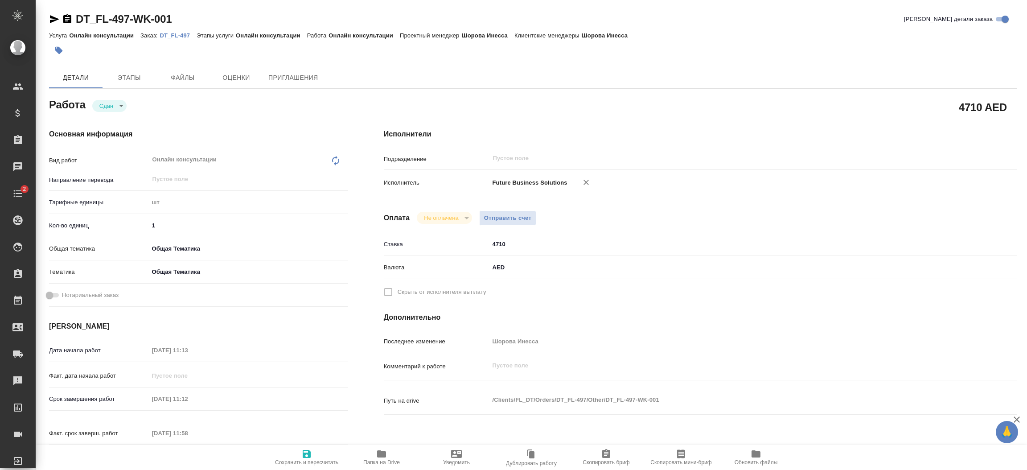
type textarea "x"
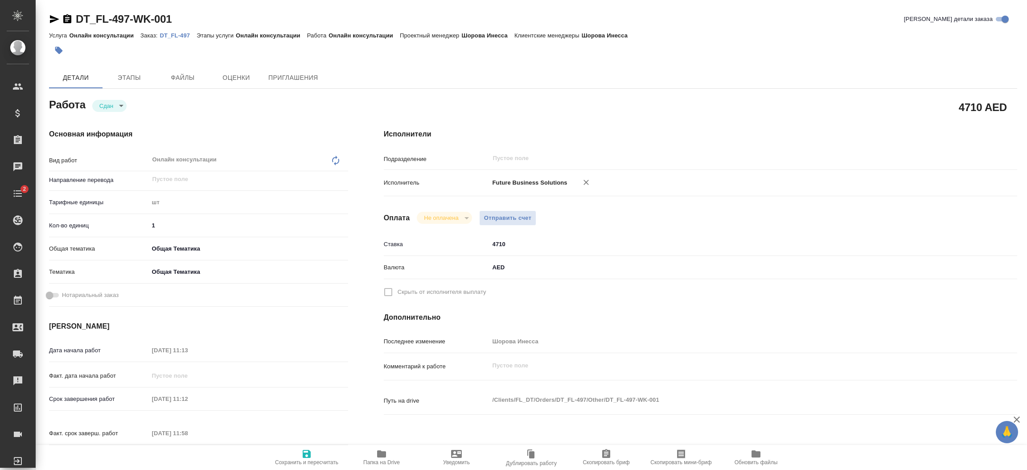
type textarea "x"
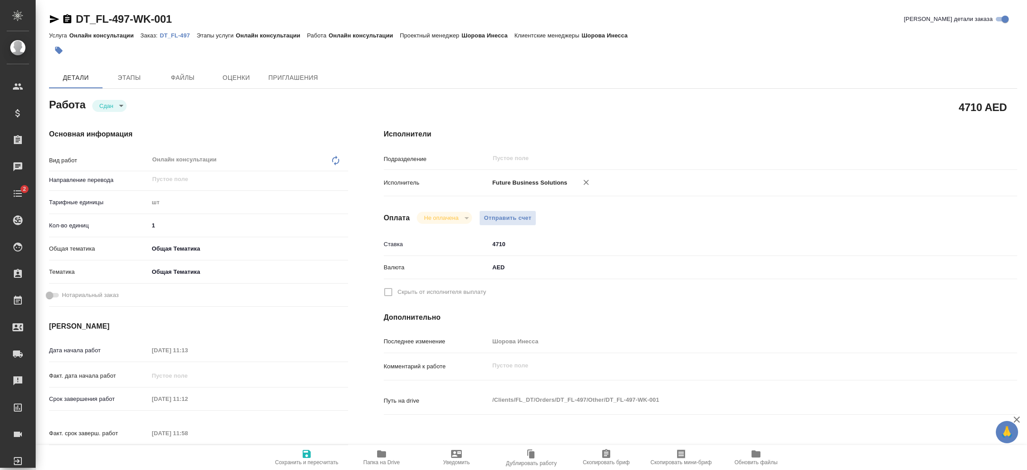
type textarea "x"
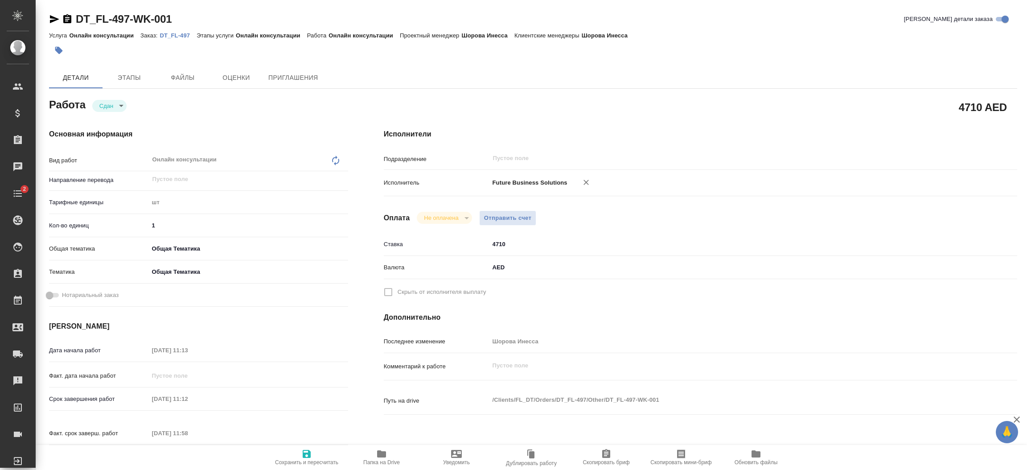
type textarea "x"
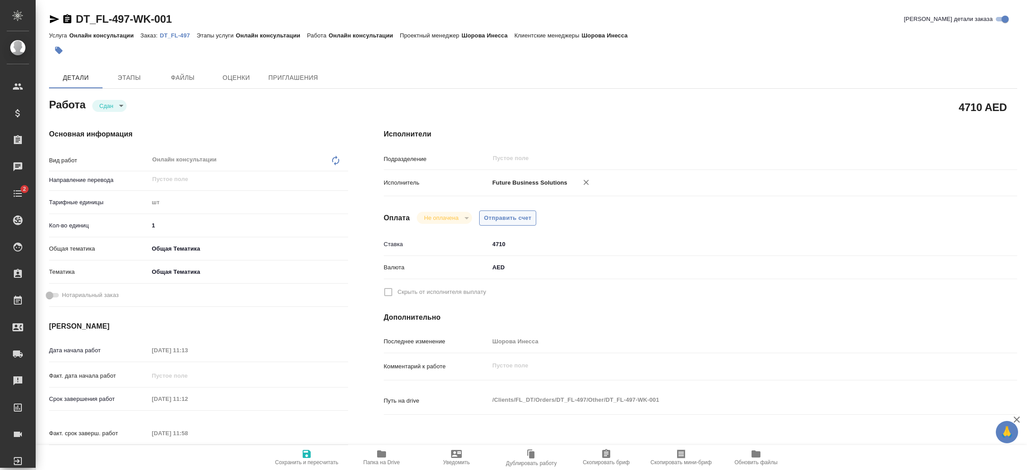
click at [511, 216] on span "Отправить счет" at bounding box center [508, 218] width 48 height 10
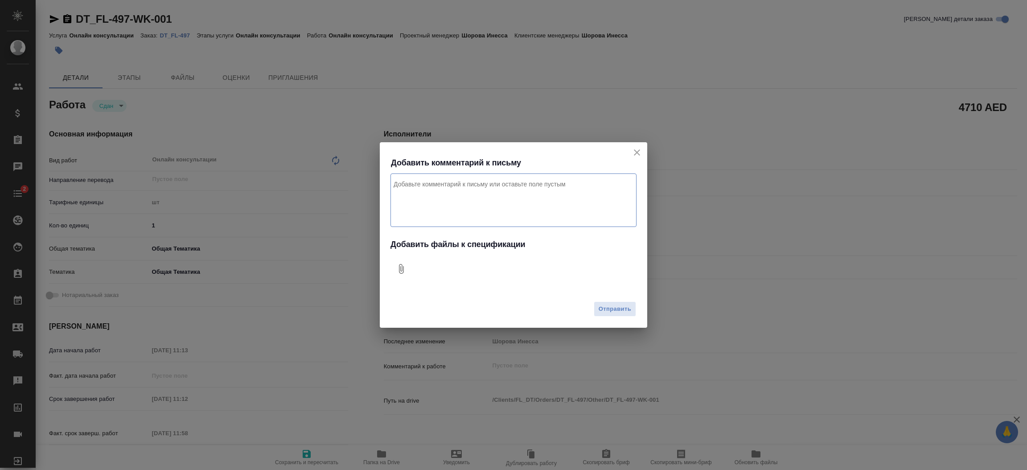
type textarea "x"
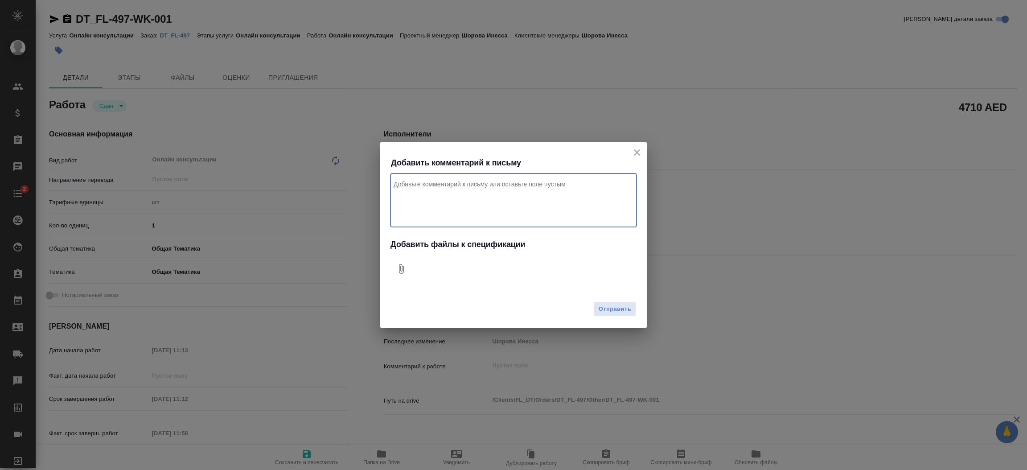
click at [491, 197] on textarea "Комментарий к письму" at bounding box center [513, 199] width 246 height 53
type textarea "x"
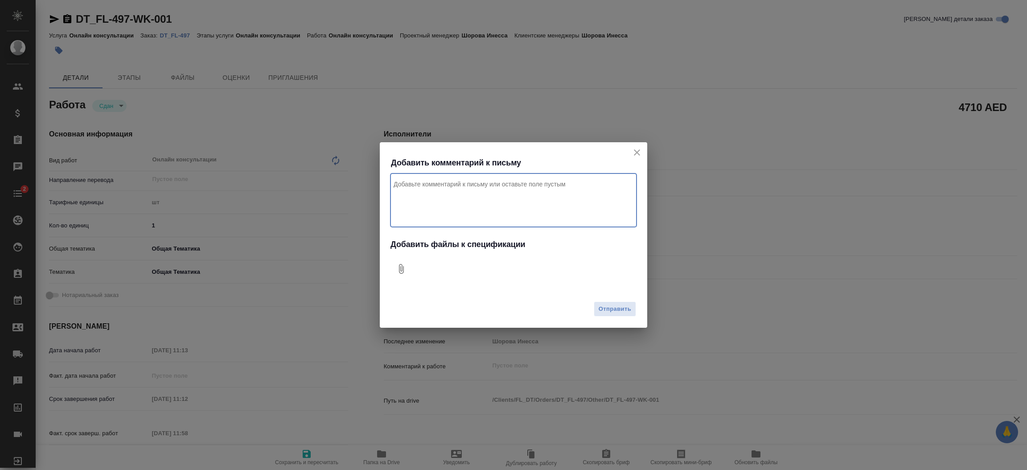
type textarea "x"
type textarea "Привет, оплата за эджари для клиента, проект Дубай"
click at [400, 266] on icon "Добавить файлы к спецификации" at bounding box center [401, 268] width 11 height 11
click at [606, 309] on span "Отправить" at bounding box center [615, 309] width 33 height 10
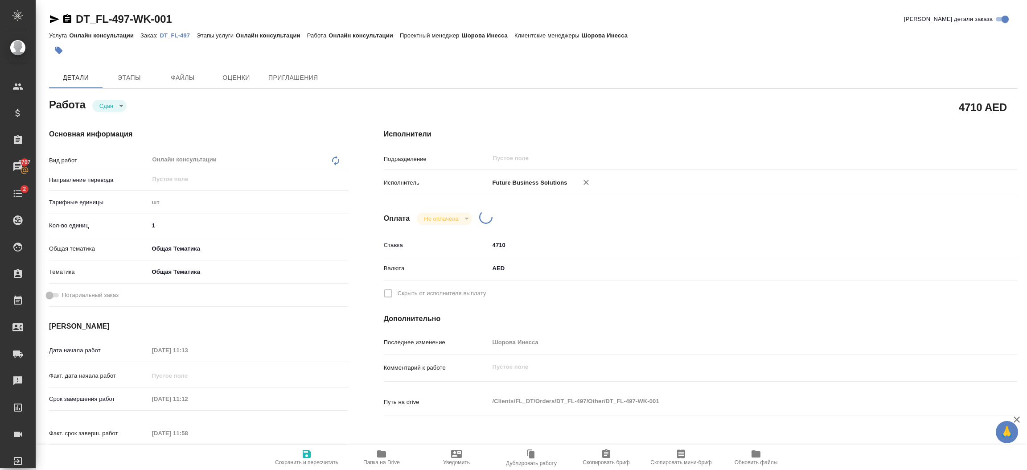
type textarea "x"
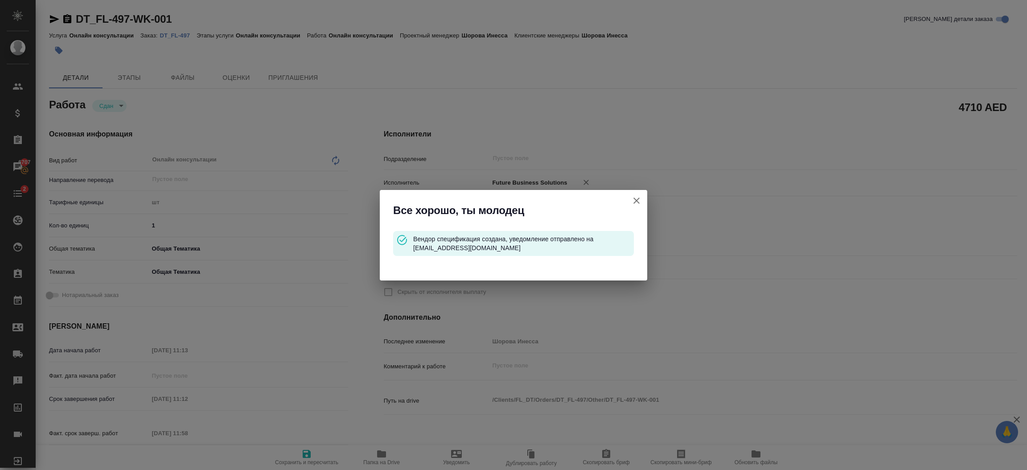
type input "closed"
type textarea "Онлайн консультации"
type textarea "x"
type input "5a8b1489cc6b4906c91bfdc1"
type input "1"
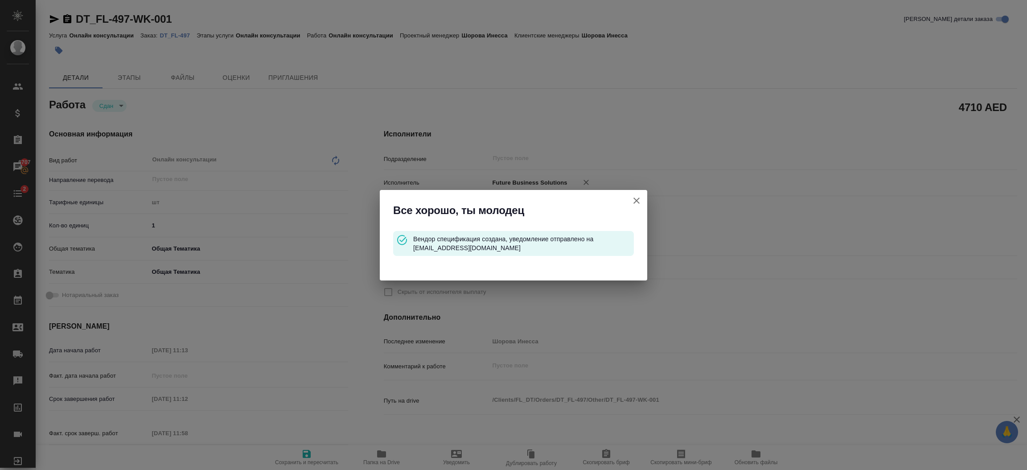
type input "obtem"
type input "6012b1ca196b0e5c9229a120"
type input "[DATE] 11:13"
type input "[DATE] 11:12"
type input "[DATE] 11:58"
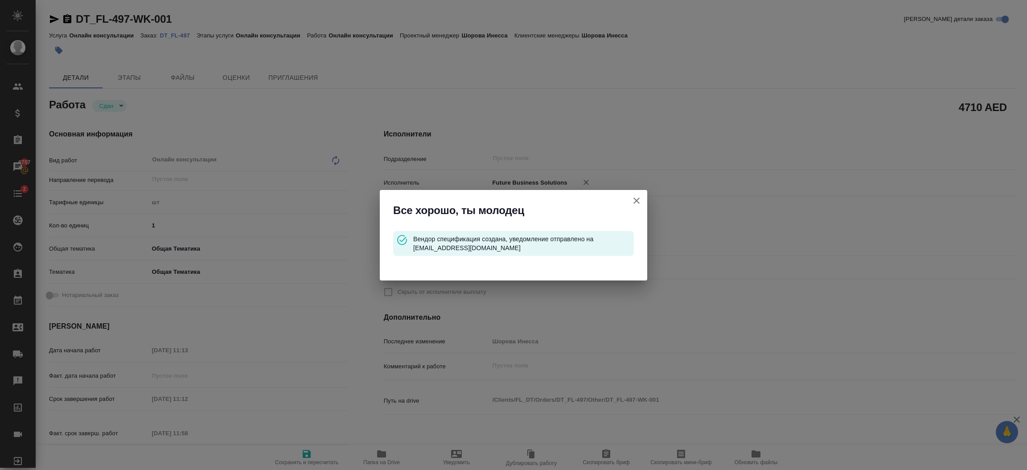
type input "[DATE] 11:12"
type input "notPayed"
type input "4710"
type input "AED"
type input "Шорова Инесса"
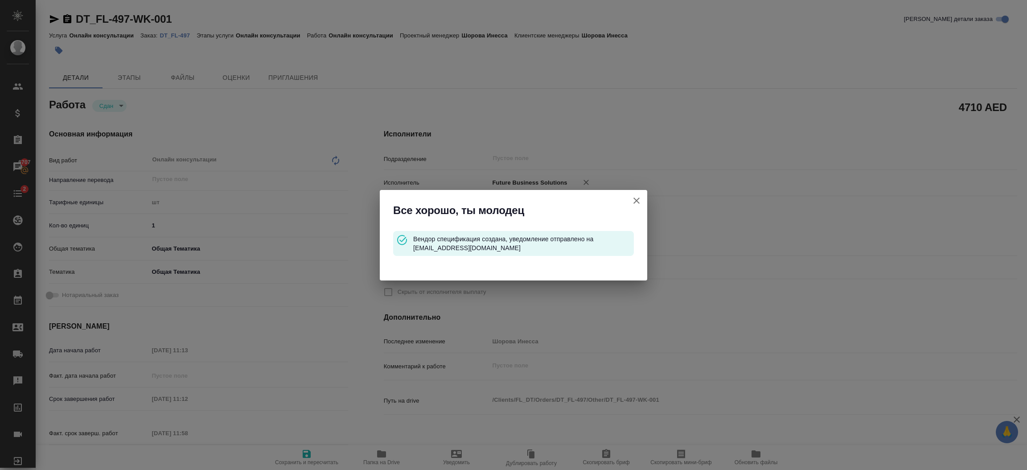
type textarea "x"
type textarea "/Clients/FL_DT/Orders/DT_FL-497/Other/DT_FL-497-WK-001"
type textarea "x"
type input "DT_FL-497"
type input "Онлайн консультации"
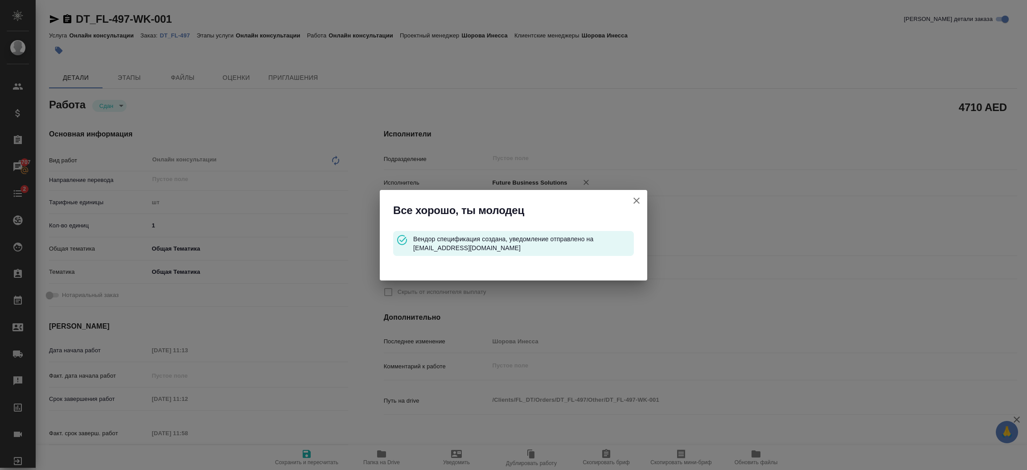
type input "Онлайн консультации"
type input "Шорова Инесса"
type input "/Clients/FL_DT/Orders/DT_FL-497"
type textarea "x"
type textarea "Эджари для Elasyan Cars"
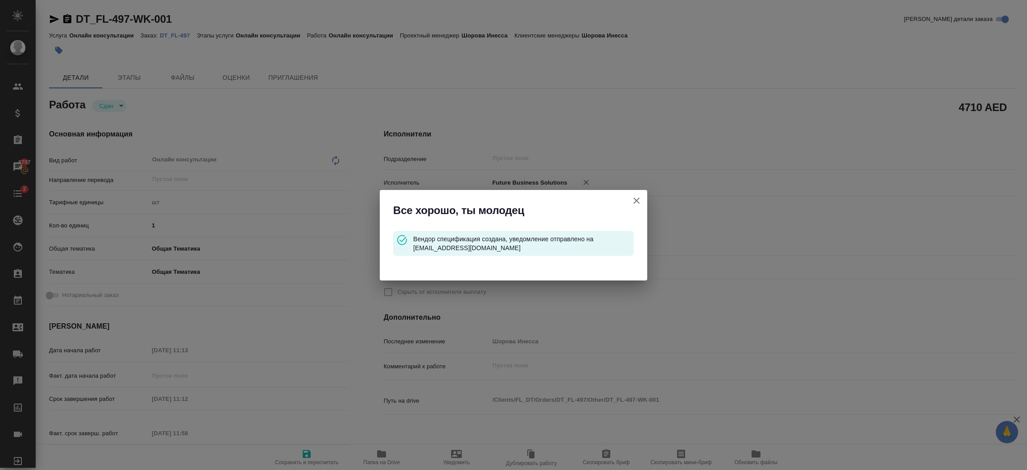
type textarea "x"
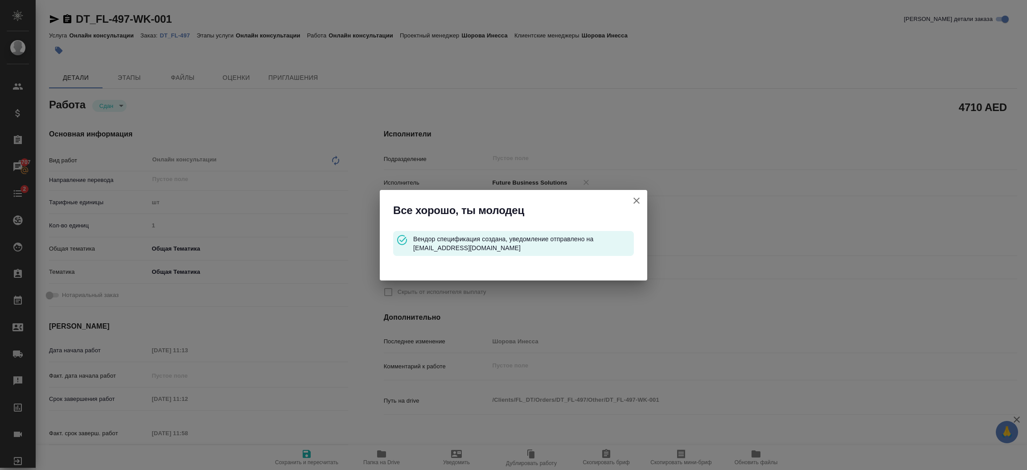
type textarea "x"
